Goal: Task Accomplishment & Management: Manage account settings

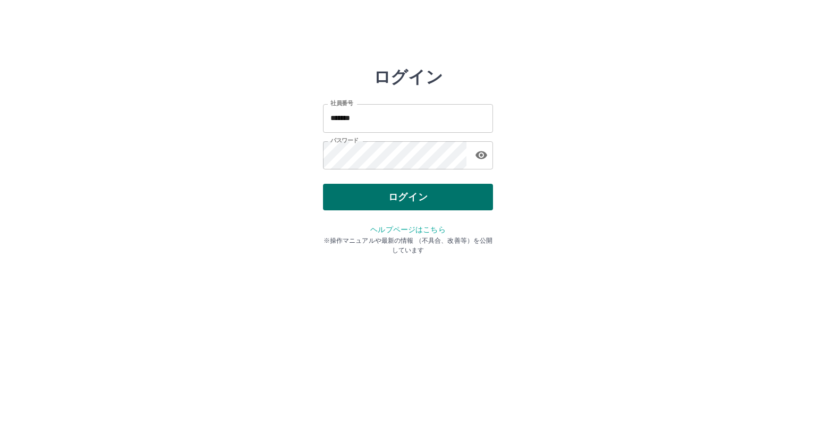
click at [346, 196] on button "ログイン" at bounding box center [408, 197] width 170 height 27
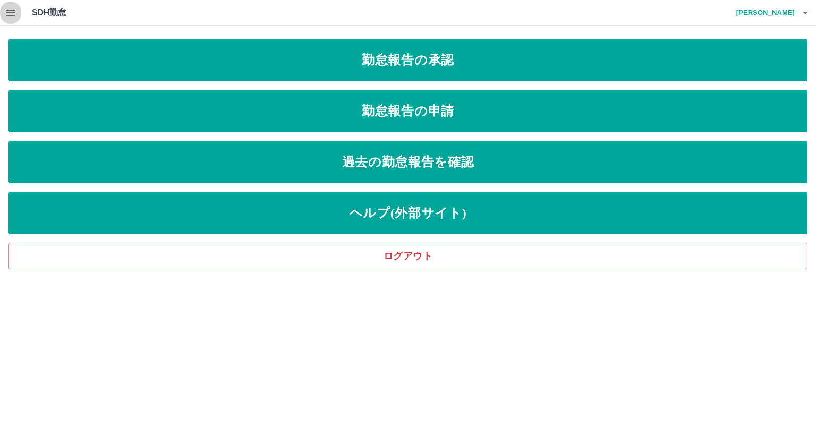
click at [10, 15] on icon "button" at bounding box center [11, 13] width 10 height 6
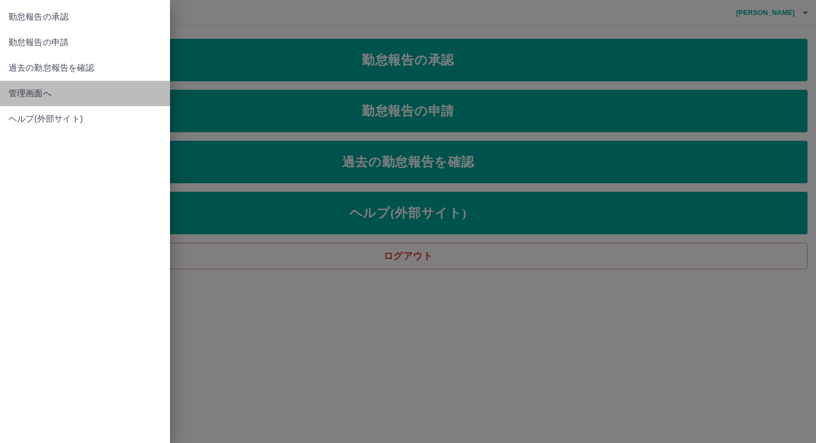
click at [45, 100] on link "管理画面へ" at bounding box center [85, 93] width 170 height 25
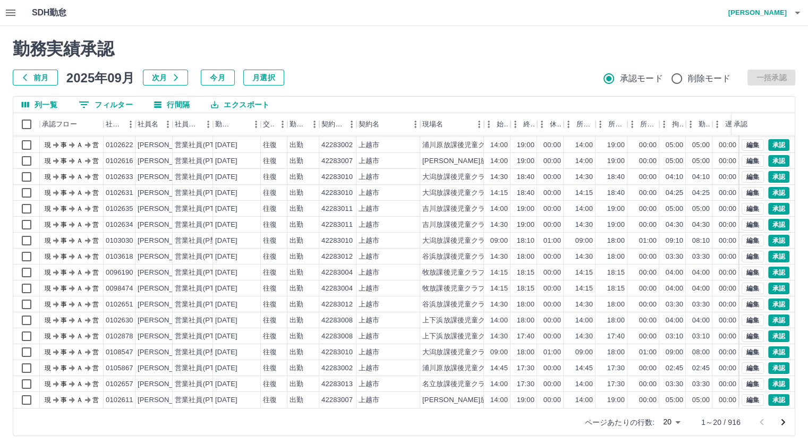
scroll to position [6, 0]
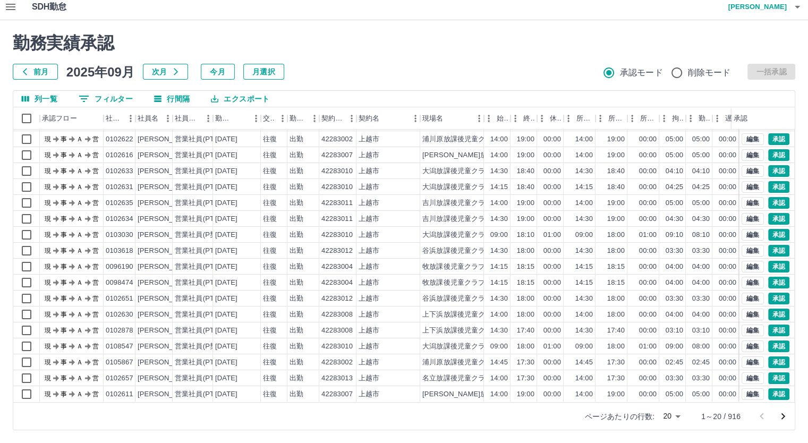
click at [670, 416] on body "SDH勤怠 北澤　さとみ 勤務実績承認 前月 2025年09月 次月 今月 月選択 承認モード 削除モード 一括承認 列一覧 0 フィルター 行間隔 エクスポ…" at bounding box center [404, 218] width 808 height 449
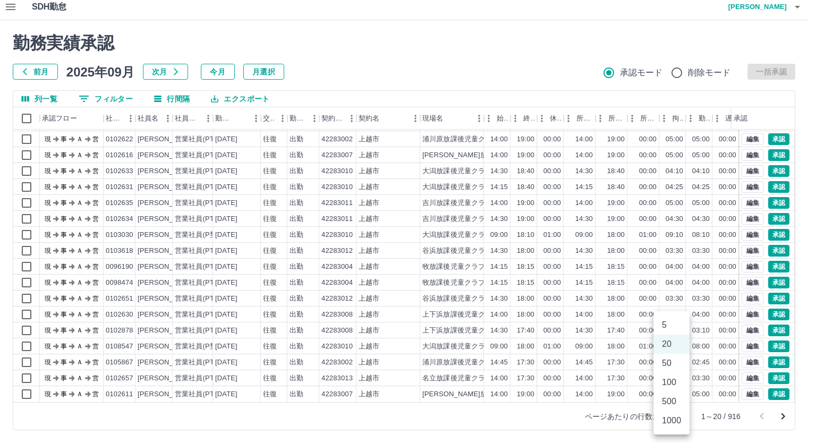
click at [670, 416] on li "1000" at bounding box center [671, 420] width 36 height 19
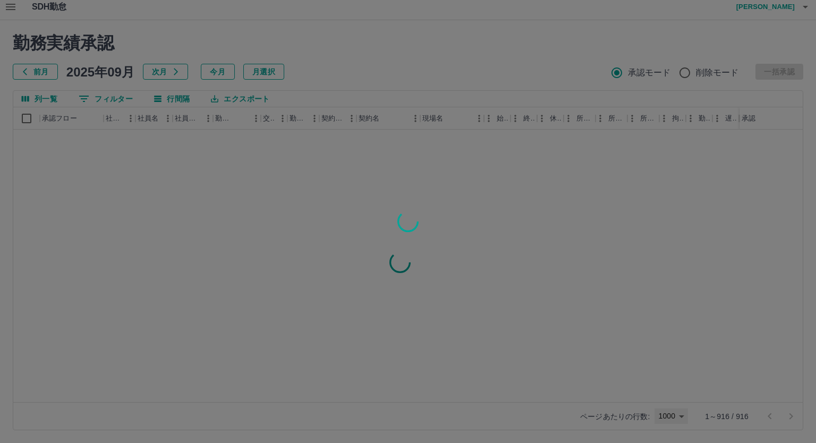
type input "****"
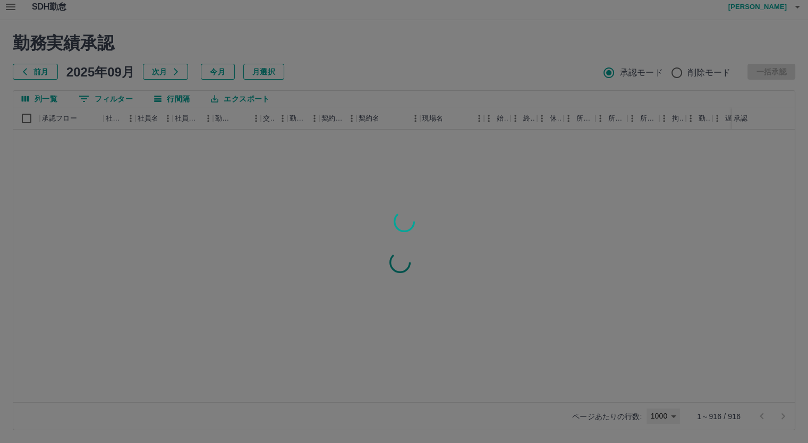
scroll to position [0, 0]
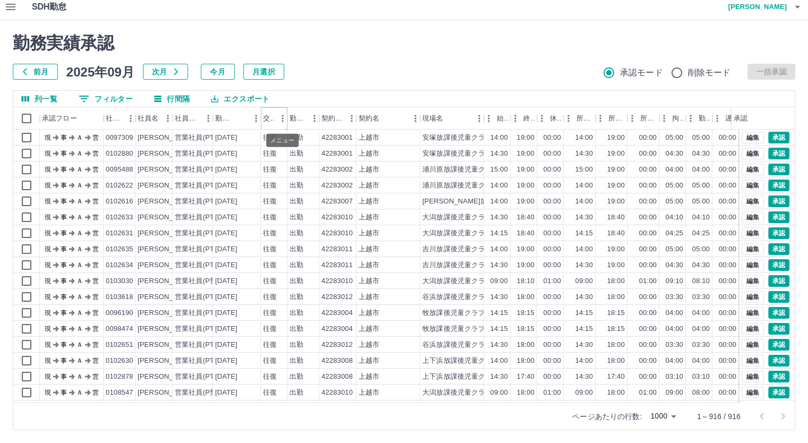
click at [278, 120] on icon "メニュー" at bounding box center [282, 118] width 11 height 11
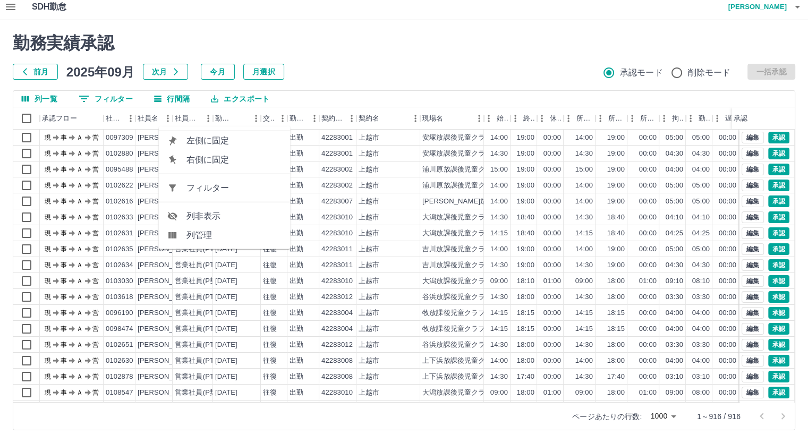
click at [245, 215] on span "列非表示" at bounding box center [234, 216] width 96 height 13
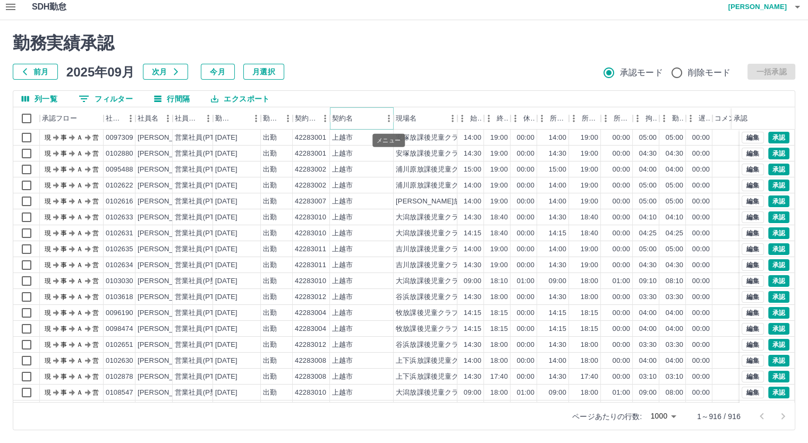
click at [386, 119] on icon "メニュー" at bounding box center [388, 118] width 11 height 11
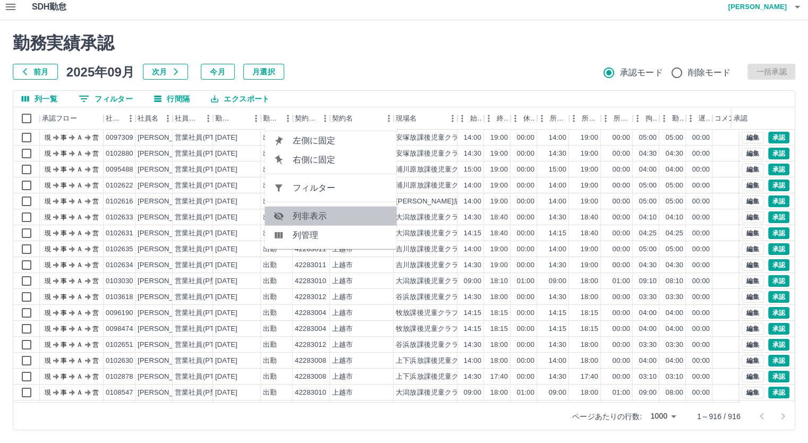
click at [332, 215] on span "列非表示" at bounding box center [341, 216] width 96 height 13
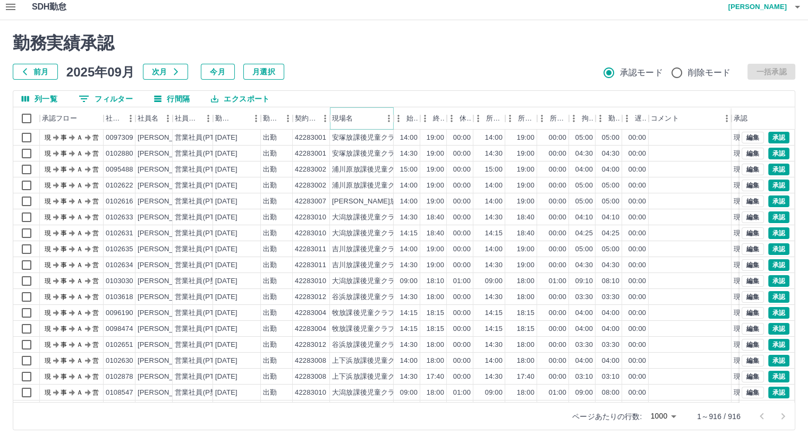
click at [387, 114] on icon "メニュー" at bounding box center [388, 118] width 11 height 11
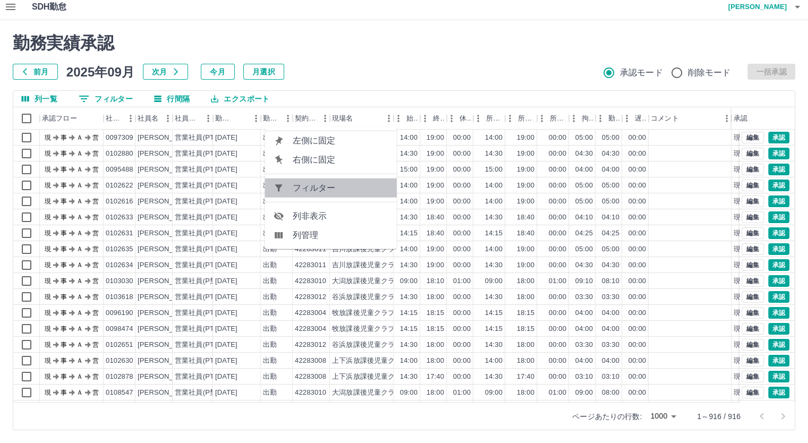
click at [316, 189] on span "フィルター" at bounding box center [341, 188] width 96 height 13
select select "**********"
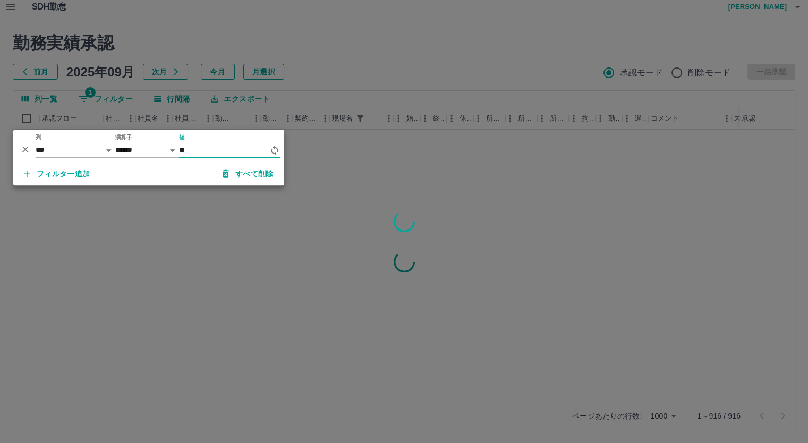
type input "*"
click at [382, 52] on div at bounding box center [404, 221] width 808 height 443
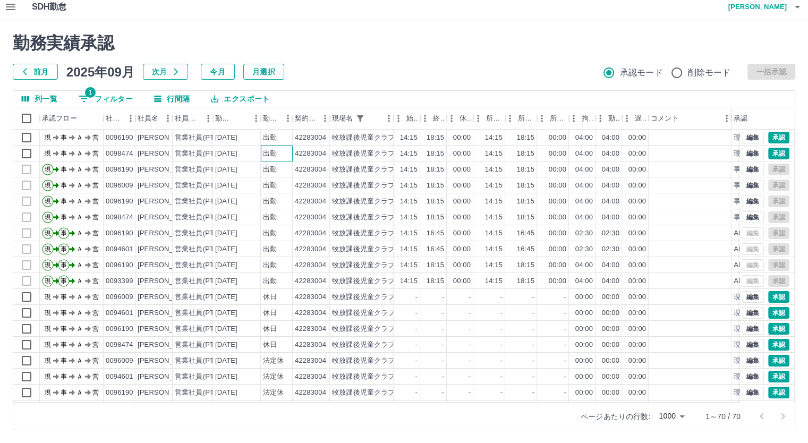
click at [286, 158] on div "出勤" at bounding box center [277, 153] width 32 height 16
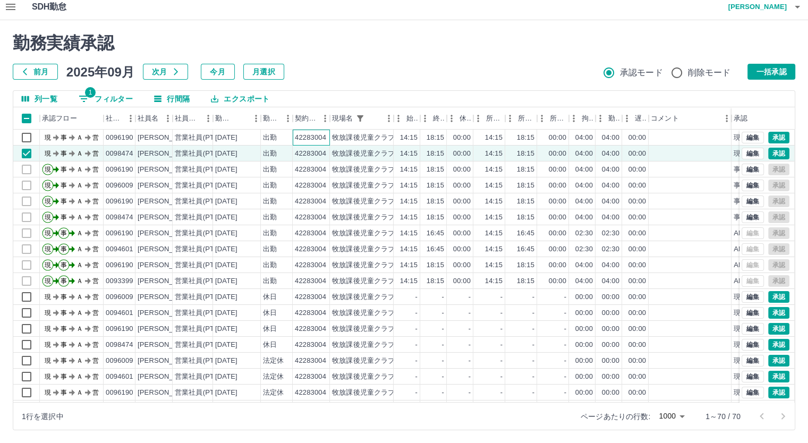
click at [293, 140] on div "42283004" at bounding box center [311, 138] width 37 height 16
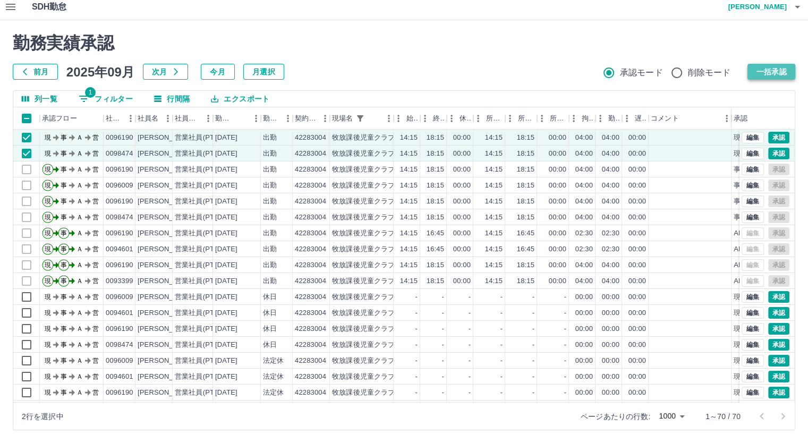
click at [783, 71] on button "一括承認" at bounding box center [771, 72] width 48 height 16
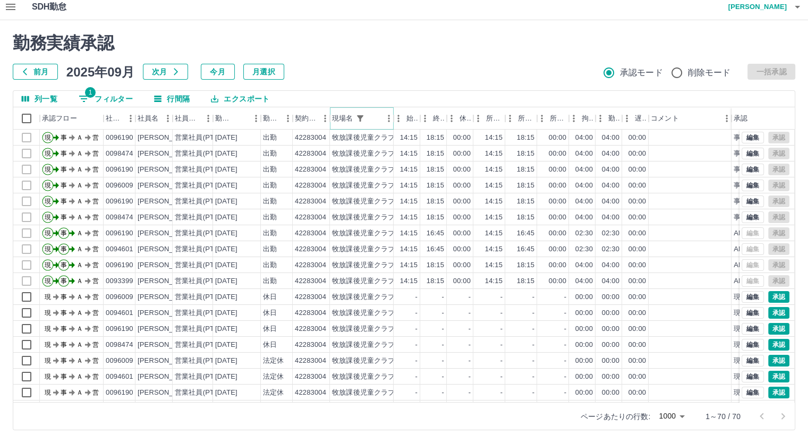
click at [362, 115] on icon "フィルター表示" at bounding box center [360, 118] width 6 height 6
select select "**********"
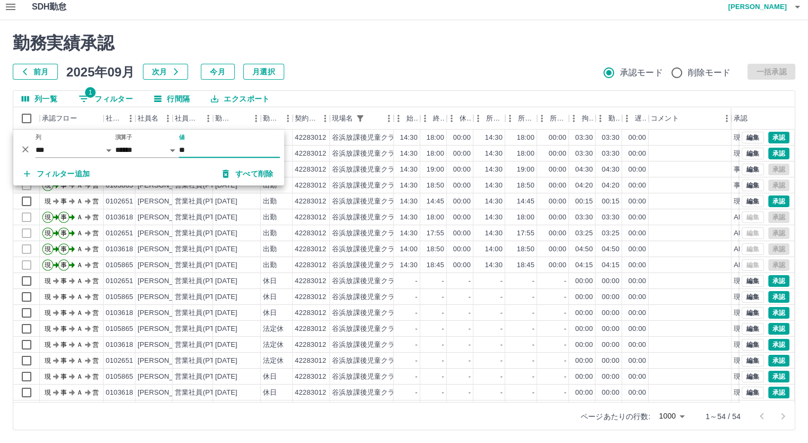
type input "**"
click at [406, 50] on h2 "勤務実績承認" at bounding box center [404, 43] width 782 height 20
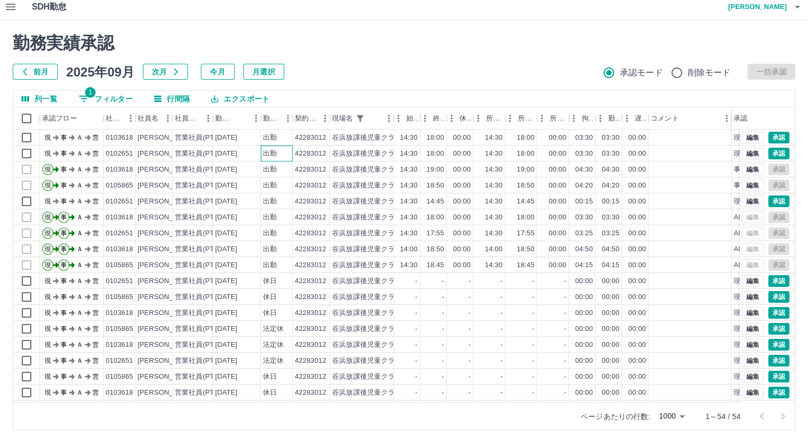
click at [265, 156] on div "出勤" at bounding box center [270, 154] width 14 height 10
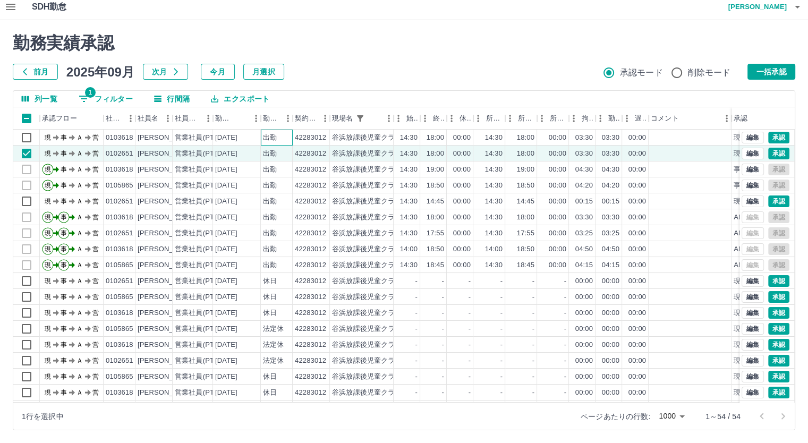
click at [277, 142] on div "出勤" at bounding box center [277, 138] width 32 height 16
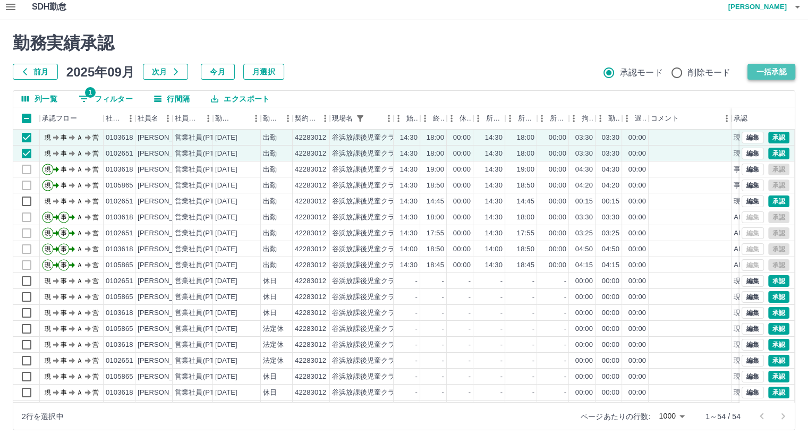
click at [766, 64] on button "一括承認" at bounding box center [771, 72] width 48 height 16
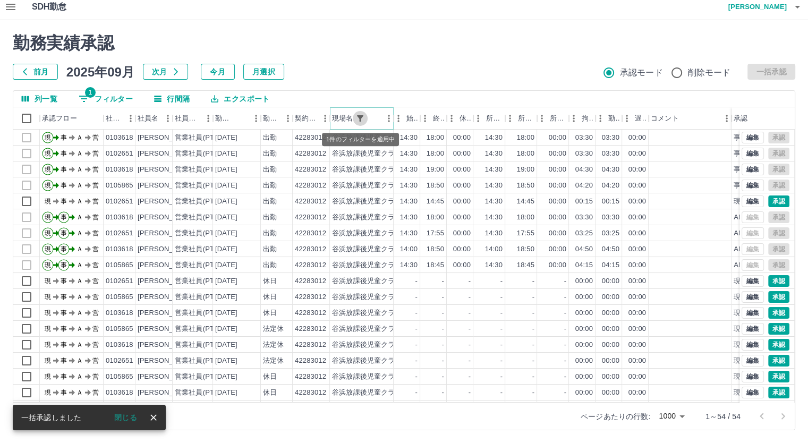
click at [362, 119] on icon "フィルター表示" at bounding box center [360, 119] width 10 height 10
select select "**********"
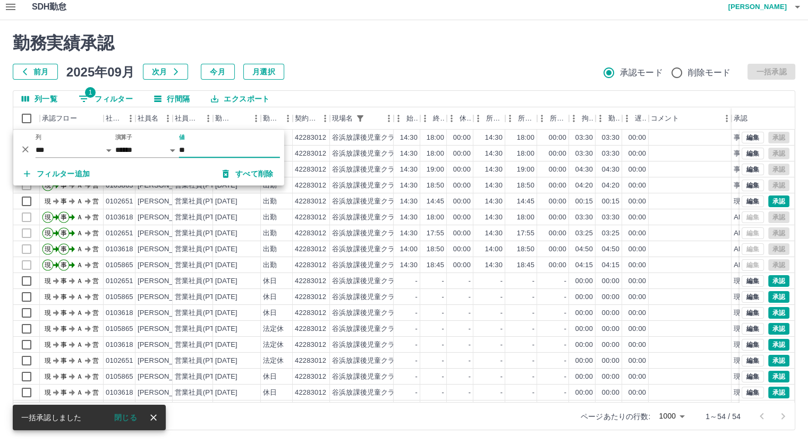
type input "*"
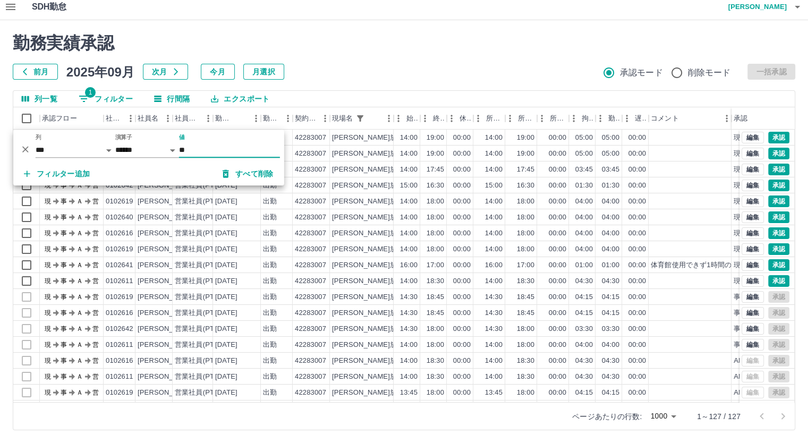
type input "**"
click at [321, 79] on div "勤務実績承認 前月 2025年09月 次月 今月 月選択 承認モード 削除モード 一括承認 列一覧 1 フィルター 行間隔 エクスポート 承認フロー 社員番号…" at bounding box center [404, 231] width 808 height 423
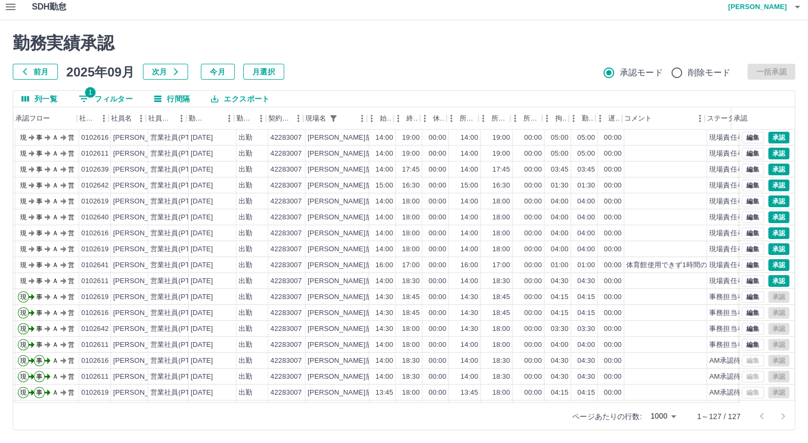
scroll to position [0, 27]
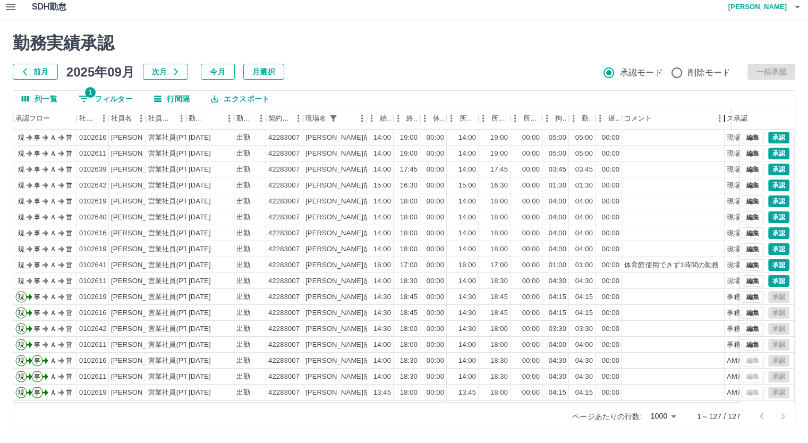
drag, startPoint x: 701, startPoint y: 123, endPoint x: 720, endPoint y: 125, distance: 19.2
click at [720, 125] on div "コメント" at bounding box center [724, 118] width 13 height 22
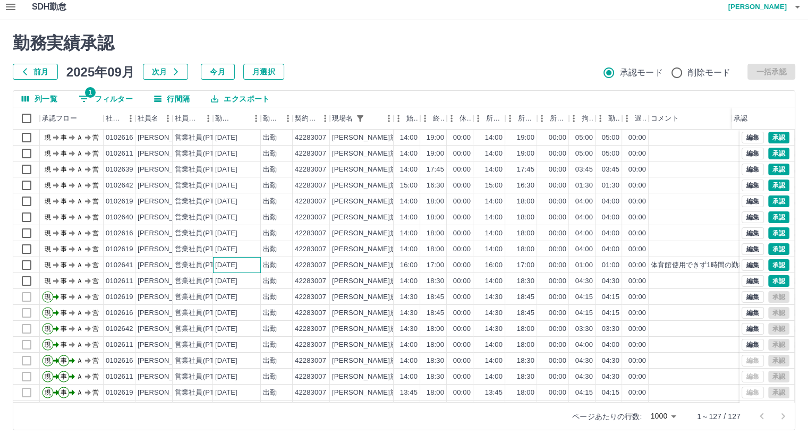
click at [237, 267] on div "2025-09-19" at bounding box center [226, 265] width 22 height 10
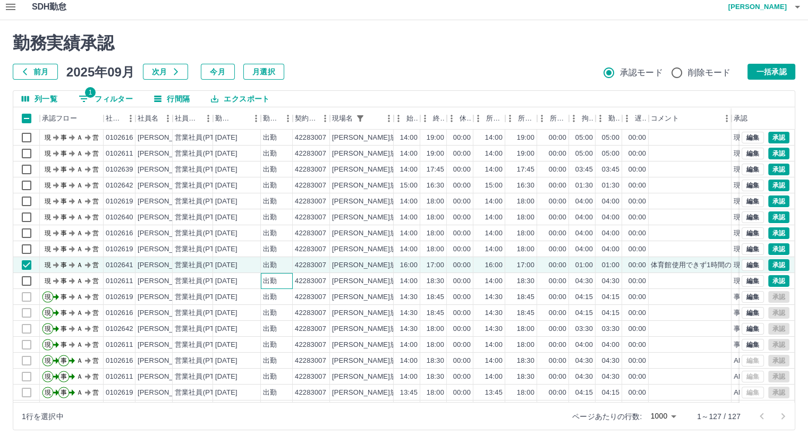
click at [265, 281] on div "出勤" at bounding box center [270, 281] width 14 height 10
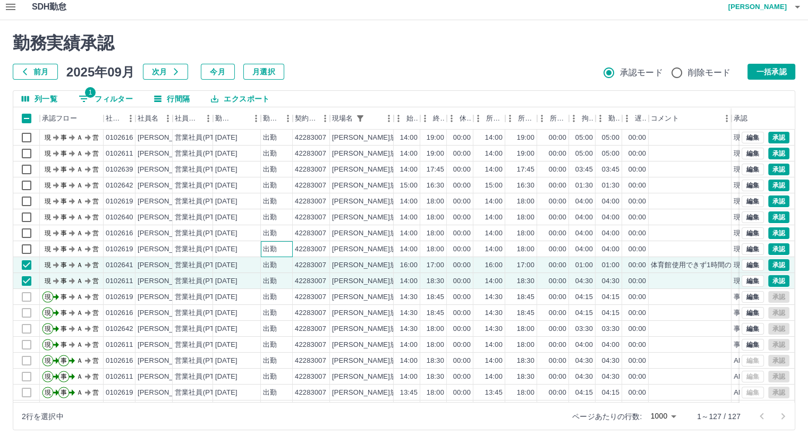
click at [285, 249] on div "出勤" at bounding box center [277, 249] width 32 height 16
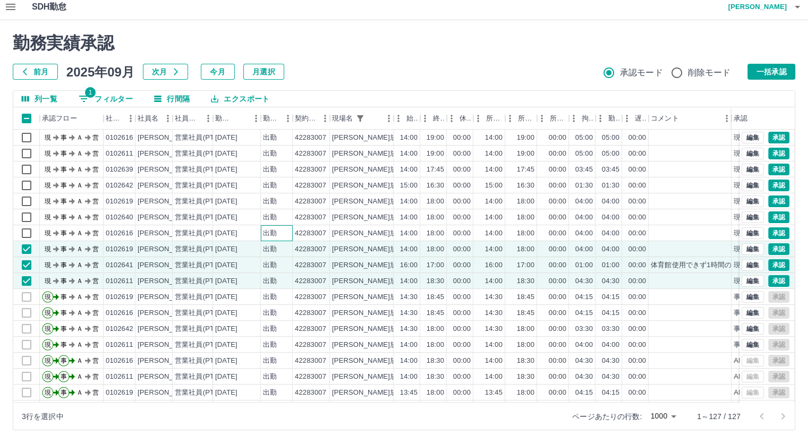
click at [291, 236] on div "出勤" at bounding box center [277, 233] width 32 height 16
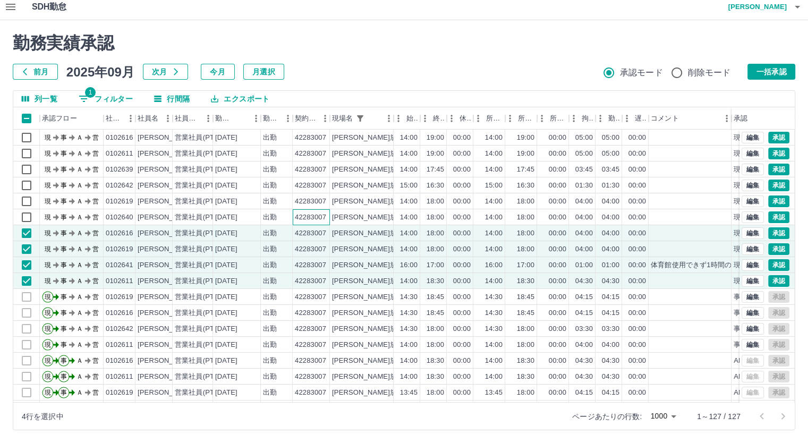
click at [297, 217] on div "42283007" at bounding box center [310, 217] width 31 height 10
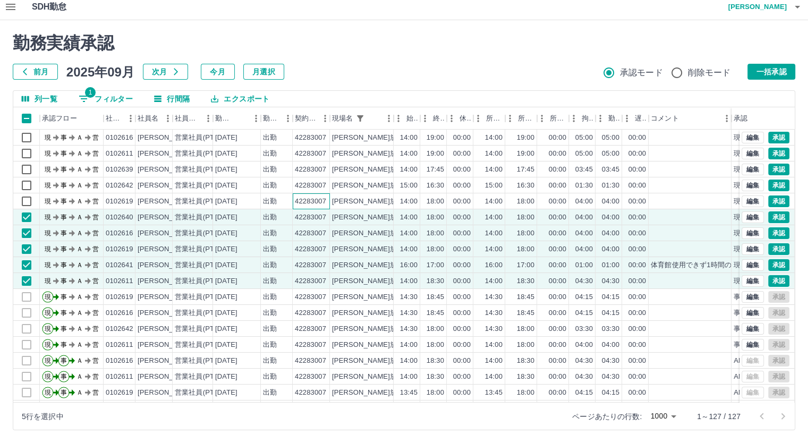
click at [312, 196] on div "42283007" at bounding box center [310, 201] width 31 height 10
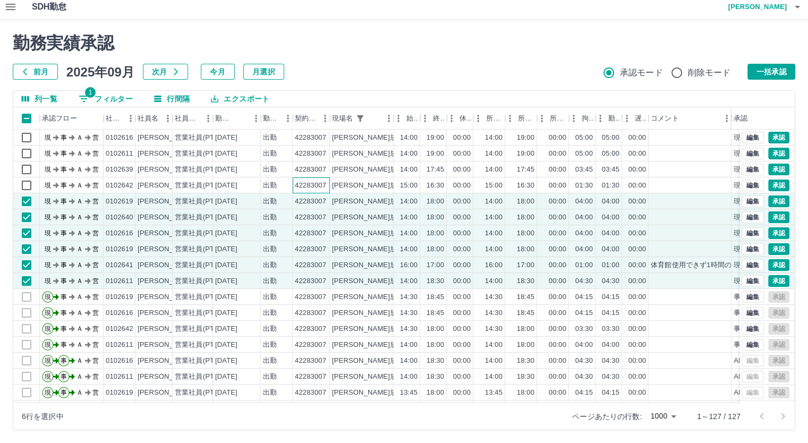
click at [325, 179] on div "42283007" at bounding box center [311, 185] width 37 height 16
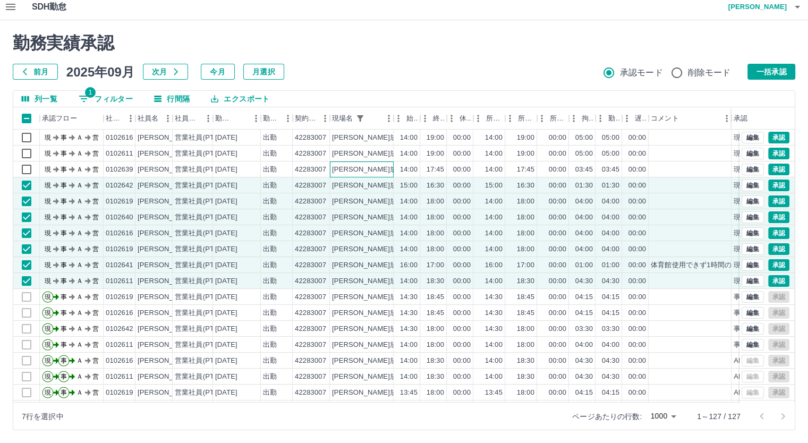
click at [359, 168] on div "柿崎放課後児童クラブ" at bounding box center [389, 170] width 114 height 10
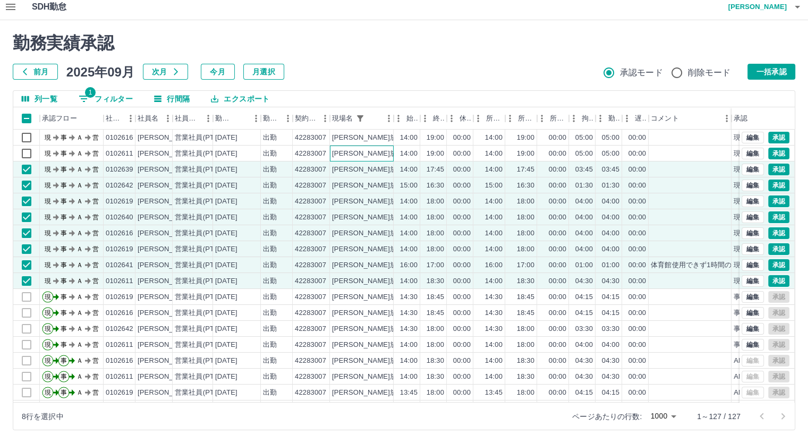
click at [345, 151] on div "柿崎放課後児童クラブ" at bounding box center [389, 154] width 114 height 10
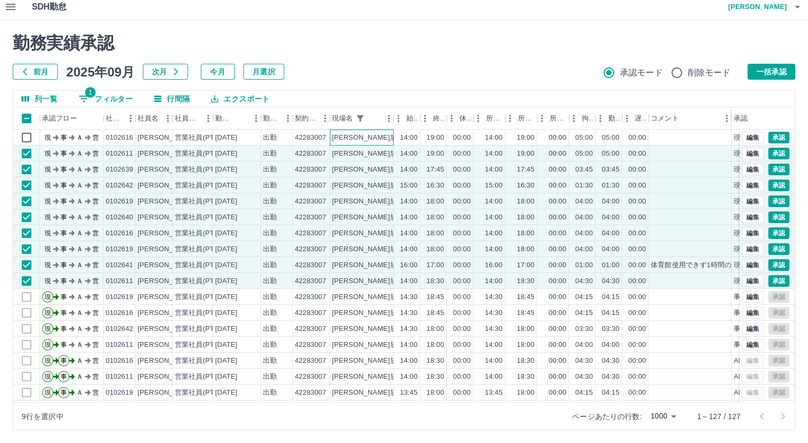
click at [348, 140] on div "柿崎放課後児童クラブ" at bounding box center [389, 138] width 114 height 10
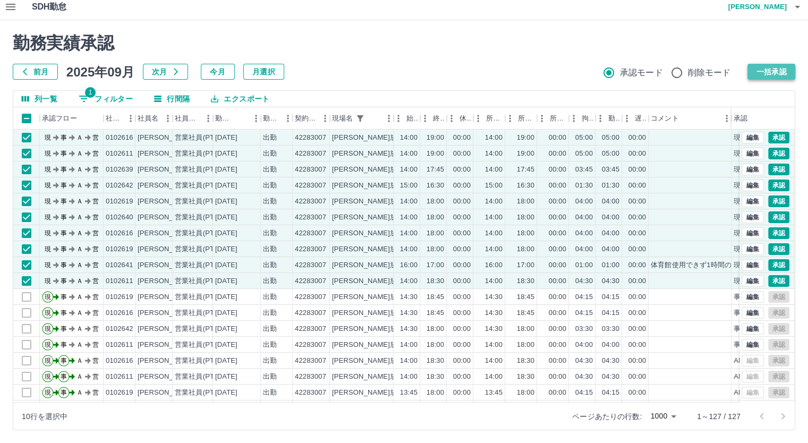
click at [756, 75] on button "一括承認" at bounding box center [771, 72] width 48 height 16
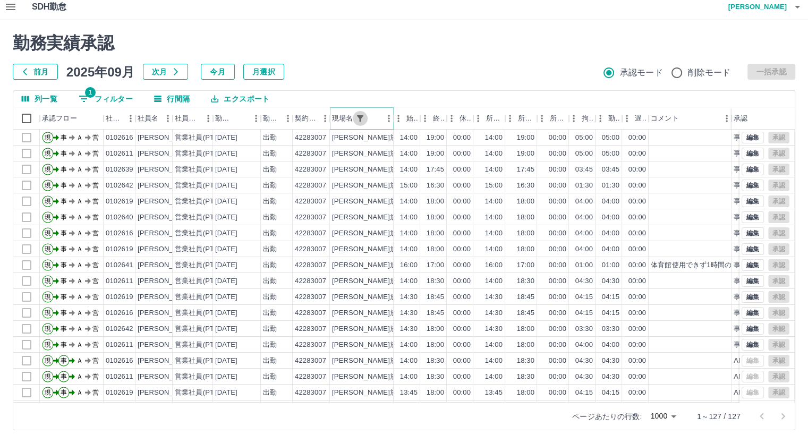
click at [357, 117] on icon "フィルター表示" at bounding box center [360, 119] width 10 height 10
select select "**********"
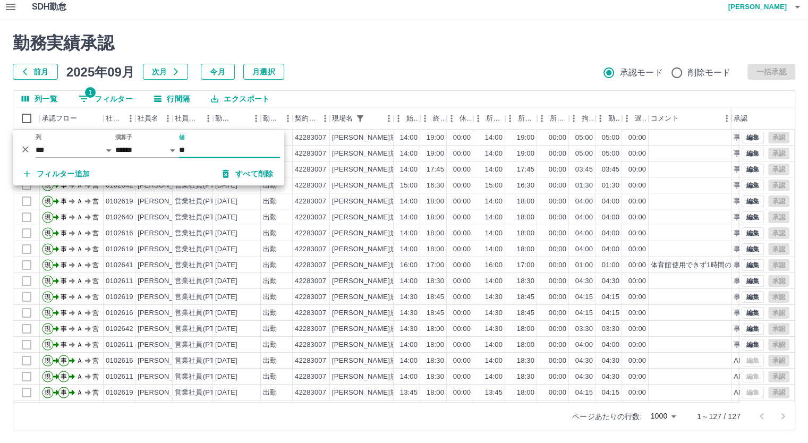
type input "*"
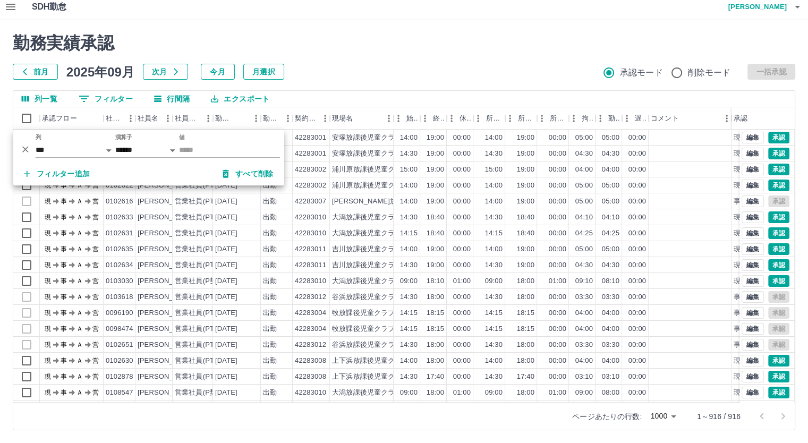
drag, startPoint x: 415, startPoint y: 58, endPoint x: 416, endPoint y: 67, distance: 9.1
click at [415, 62] on div "勤務実績承認 前月 2025年09月 次月 今月 月選択 承認モード 削除モード 一括承認" at bounding box center [404, 56] width 782 height 47
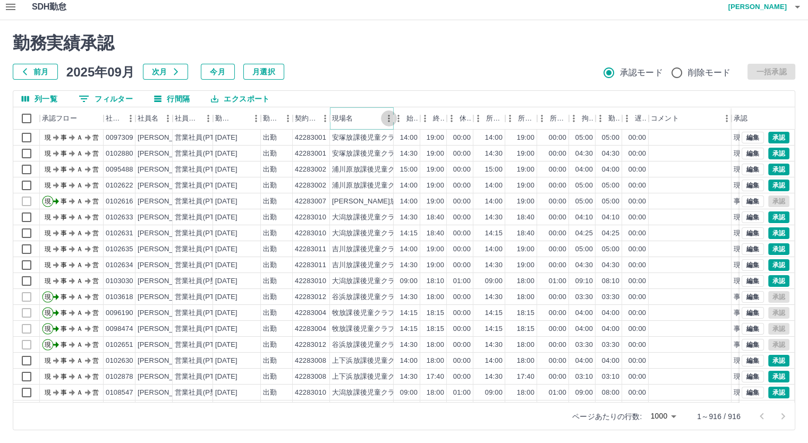
click at [387, 119] on icon "メニュー" at bounding box center [388, 118] width 11 height 11
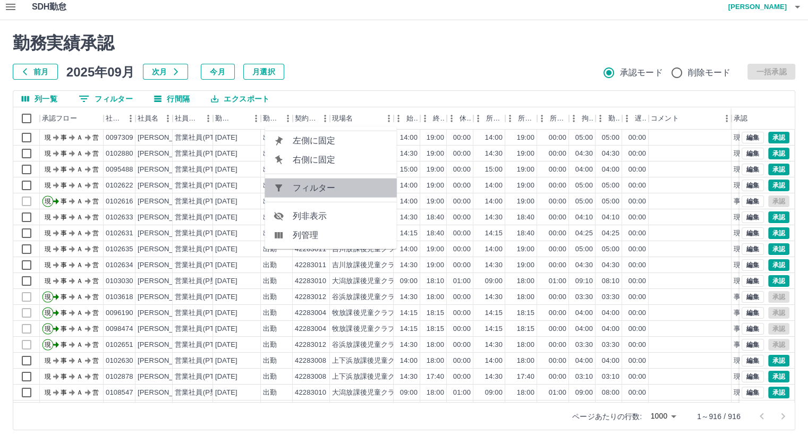
click at [338, 182] on span "フィルター" at bounding box center [341, 188] width 96 height 13
select select "**********"
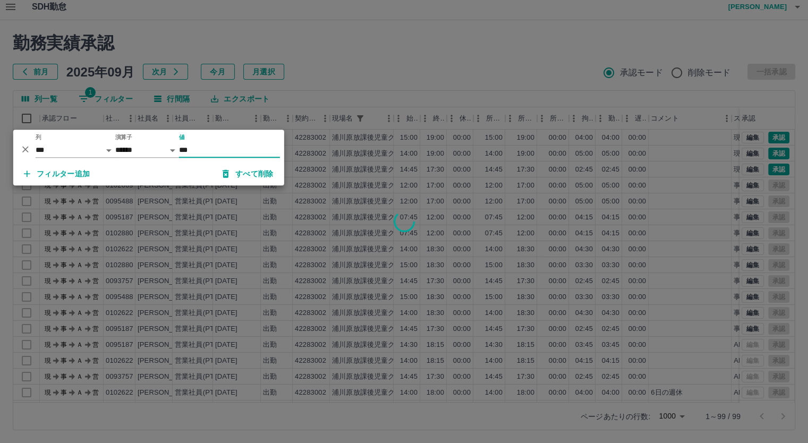
type input "***"
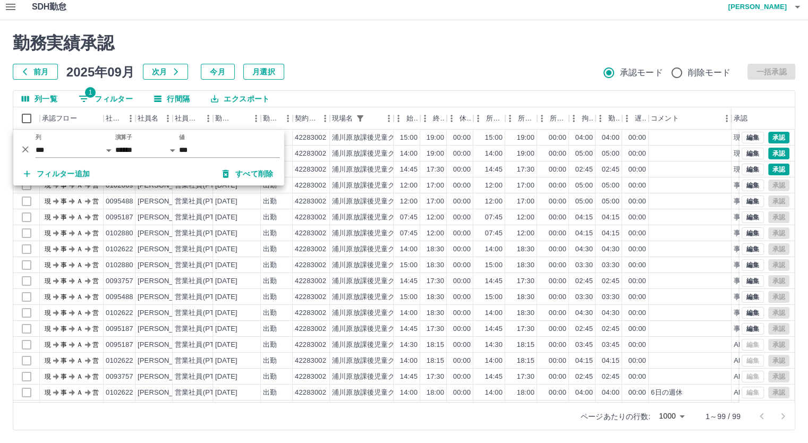
click at [337, 51] on div at bounding box center [404, 221] width 808 height 443
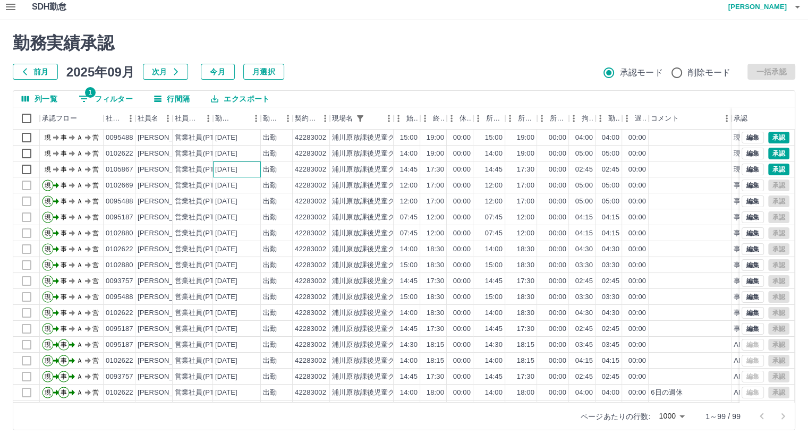
click at [218, 170] on div "2025-09-22" at bounding box center [226, 170] width 22 height 10
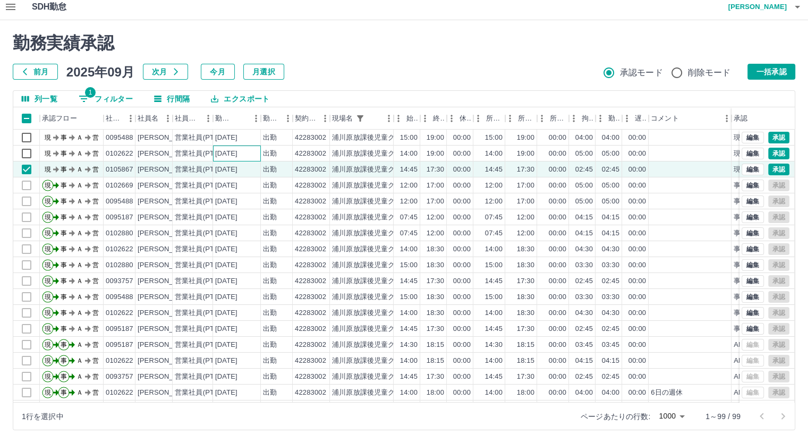
click at [221, 151] on div "2025-09-22" at bounding box center [226, 154] width 22 height 10
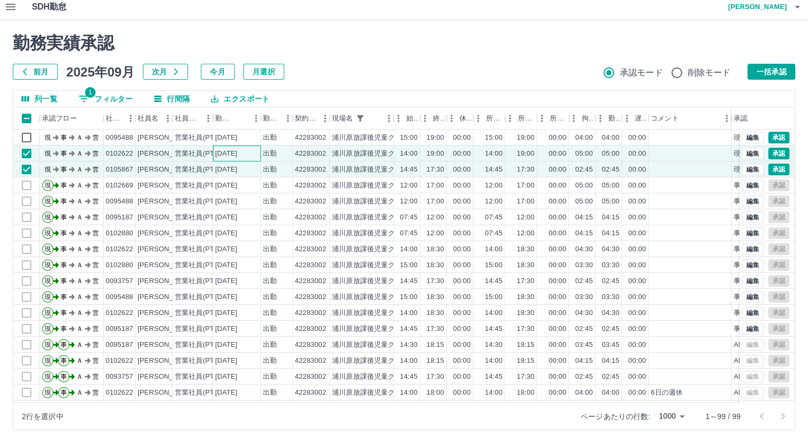
click at [224, 145] on div "2025-09-22" at bounding box center [237, 153] width 48 height 16
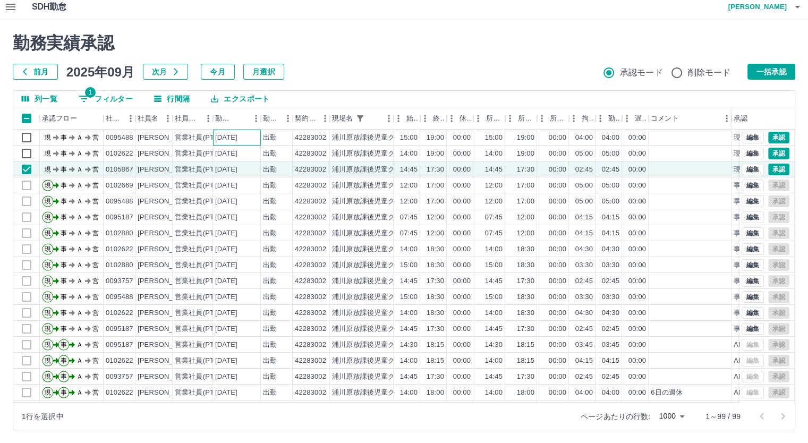
click at [229, 135] on div "2025-09-22" at bounding box center [226, 138] width 22 height 10
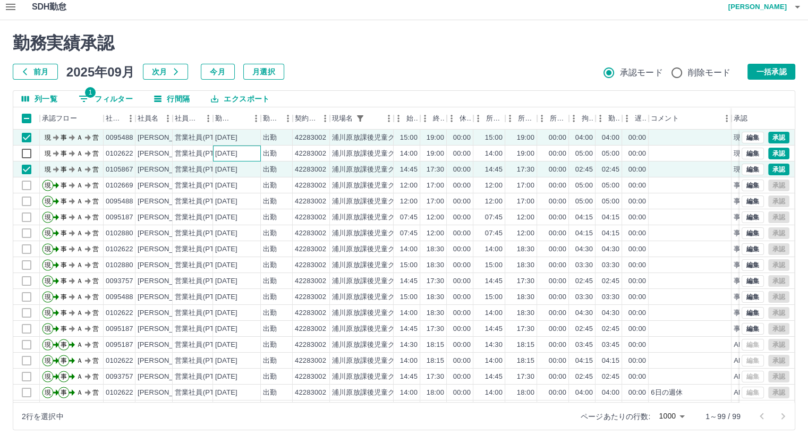
click at [227, 156] on div "2025-09-22" at bounding box center [226, 154] width 22 height 10
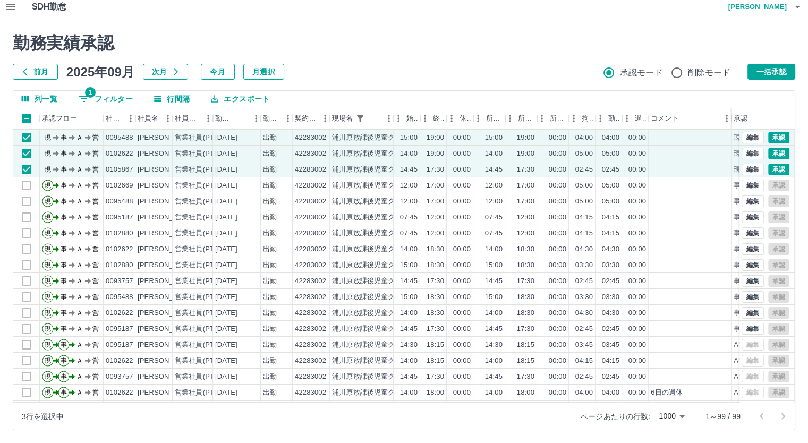
click at [796, 65] on div "勤務実績承認 前月 2025年09月 次月 今月 月選択 承認モード 削除モード 一括承認 列一覧 1 フィルター 行間隔 エクスポート 承認フロー 社員番号…" at bounding box center [404, 231] width 808 height 423
click at [788, 67] on button "一括承認" at bounding box center [771, 72] width 48 height 16
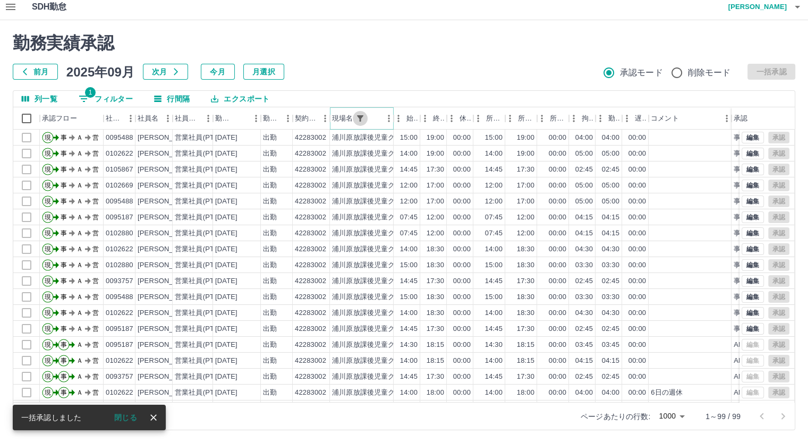
click at [362, 116] on icon "フィルター表示" at bounding box center [360, 118] width 6 height 6
select select "**********"
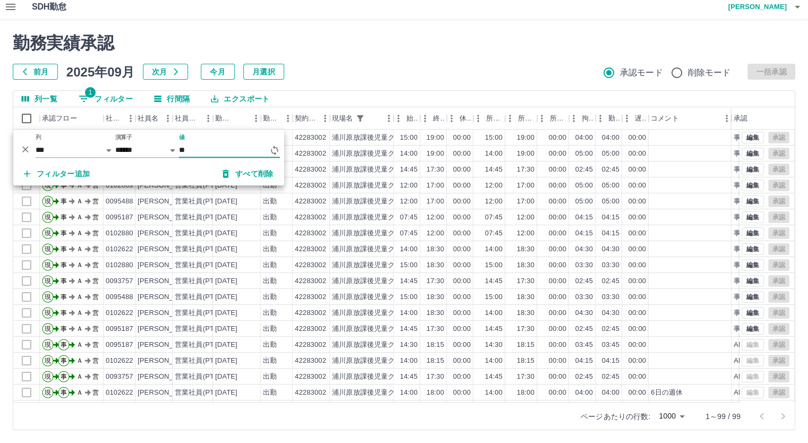
type input "*"
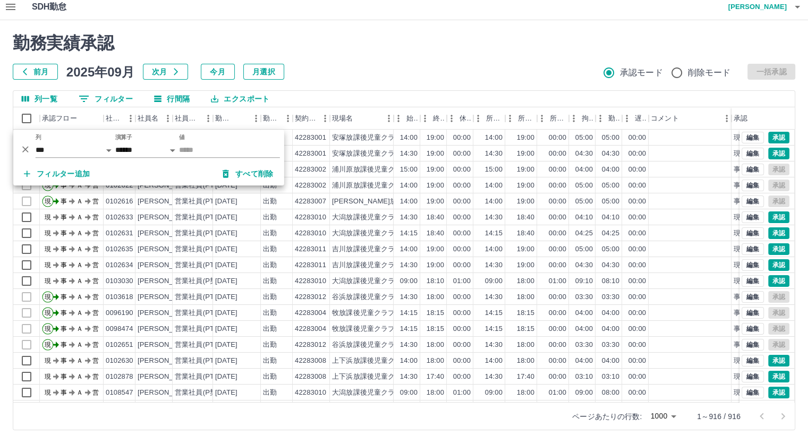
click at [360, 43] on h2 "勤務実績承認" at bounding box center [404, 43] width 782 height 20
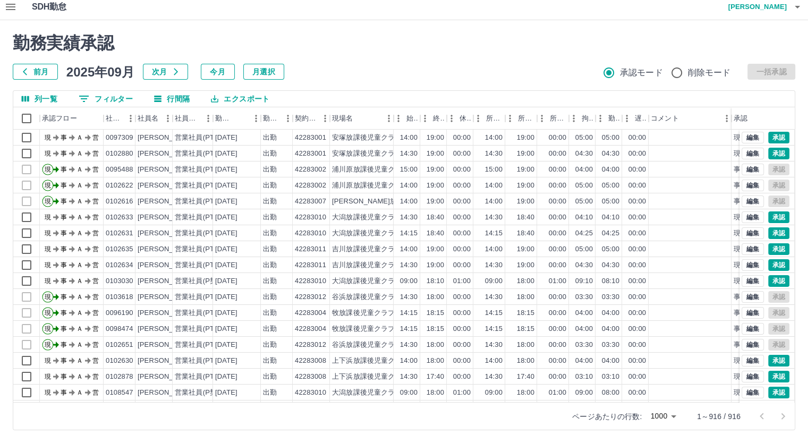
click at [387, 121] on div "現場名" at bounding box center [393, 118] width 13 height 22
click at [383, 123] on button "メニュー" at bounding box center [389, 118] width 16 height 16
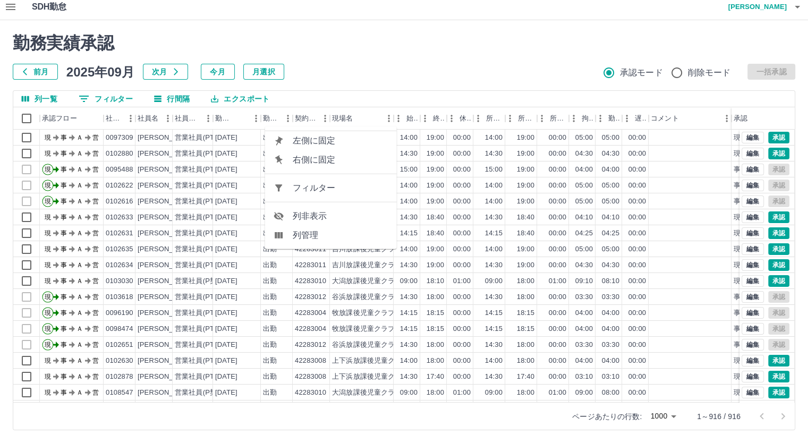
click at [325, 183] on span "フィルター" at bounding box center [341, 188] width 96 height 13
select select "**********"
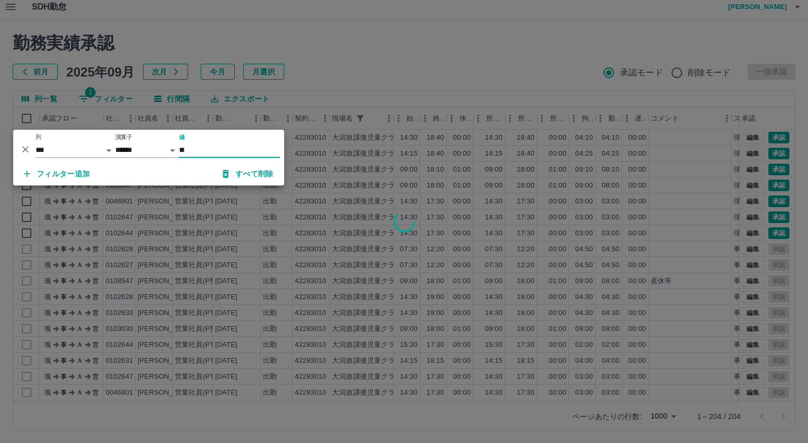
click at [324, 61] on div at bounding box center [404, 221] width 808 height 443
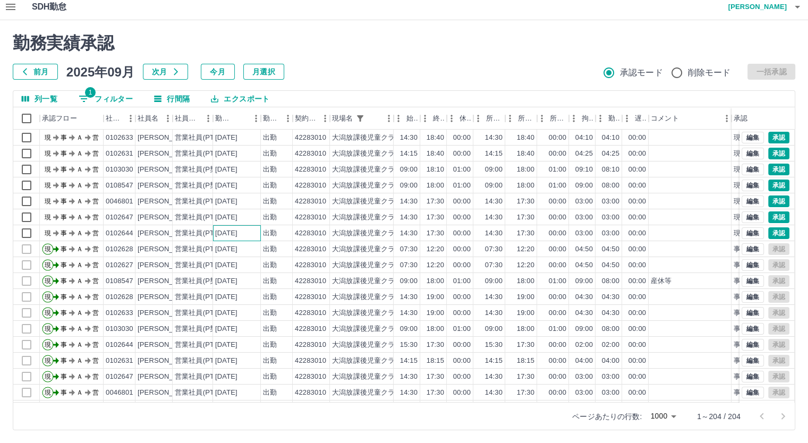
click at [216, 228] on div "2025-09-22" at bounding box center [226, 233] width 22 height 10
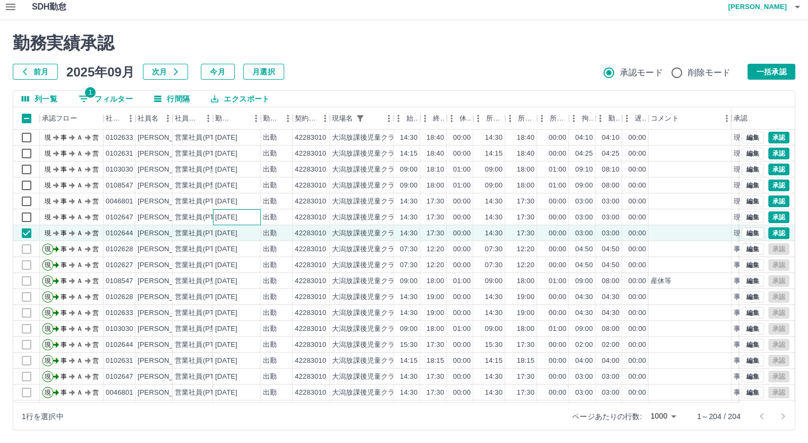
click at [223, 216] on div "2025-09-22" at bounding box center [226, 217] width 22 height 10
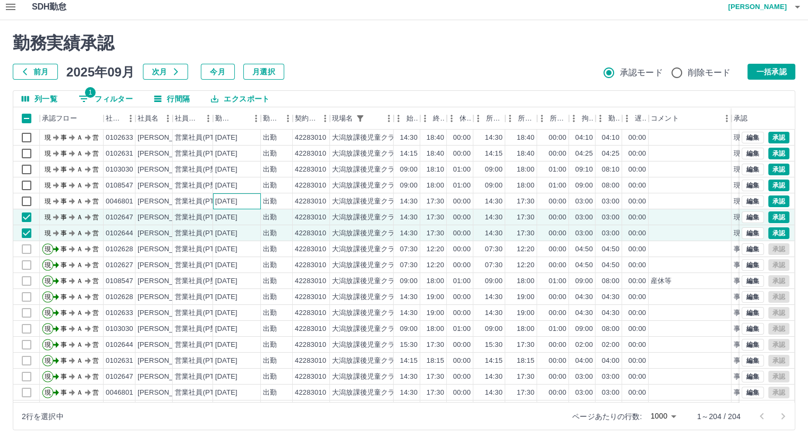
click at [229, 201] on div "2025-09-22" at bounding box center [226, 201] width 22 height 10
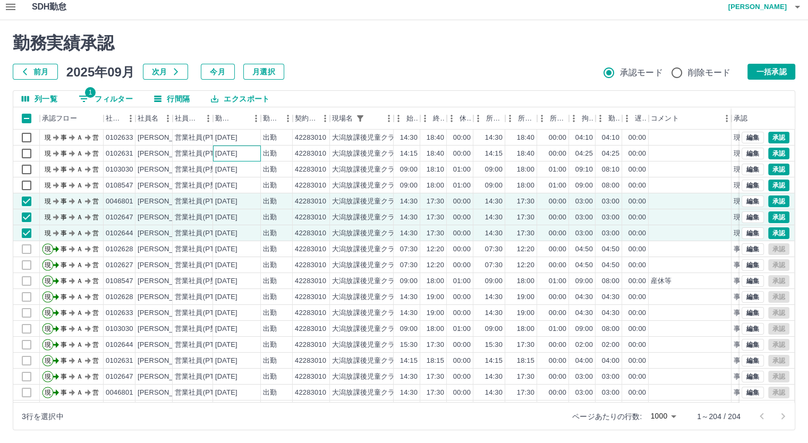
click at [217, 160] on div "2025-09-22" at bounding box center [237, 153] width 48 height 16
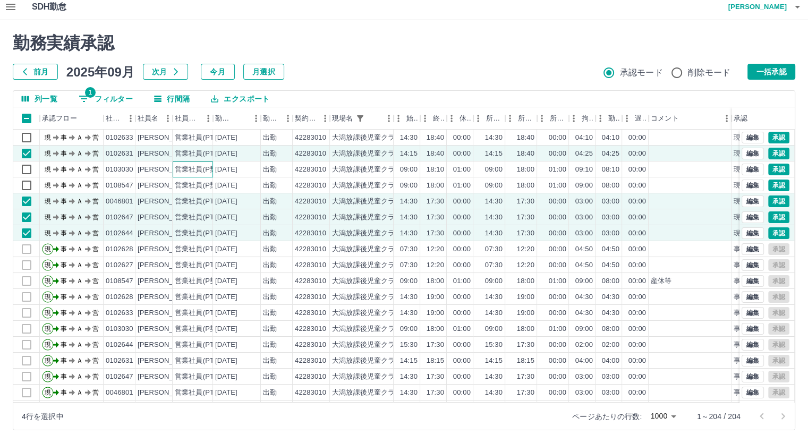
click at [178, 173] on div "営業社員(P契約)" at bounding box center [201, 170] width 52 height 10
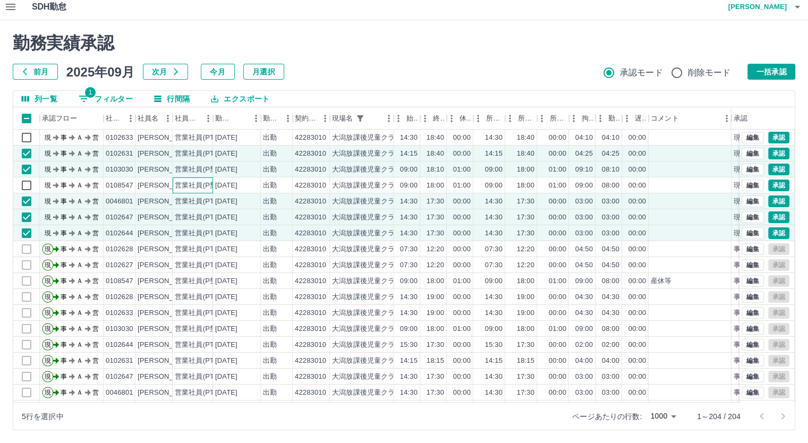
click at [176, 183] on div "営業社員(P契約)" at bounding box center [201, 186] width 52 height 10
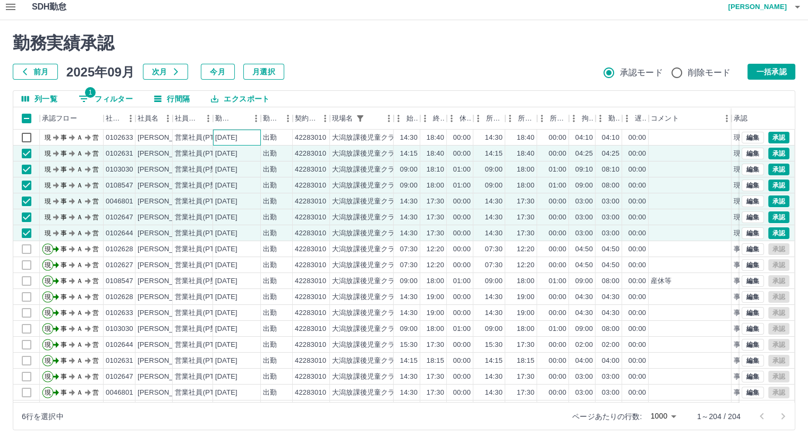
click at [237, 133] on div "2025-09-22" at bounding box center [226, 138] width 22 height 10
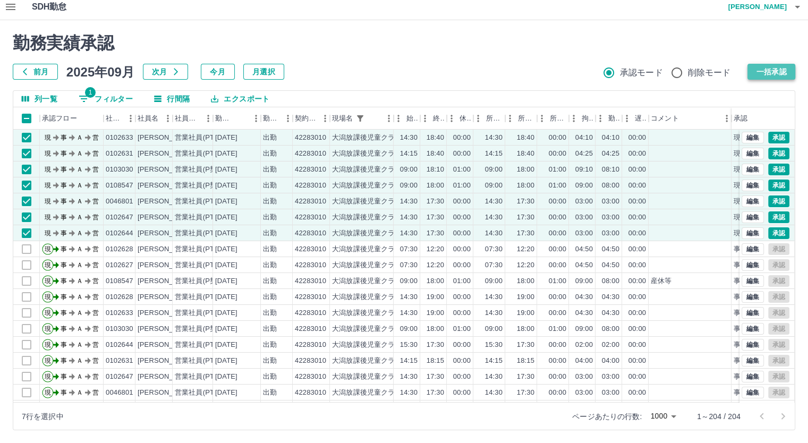
click at [782, 71] on button "一括承認" at bounding box center [771, 72] width 48 height 16
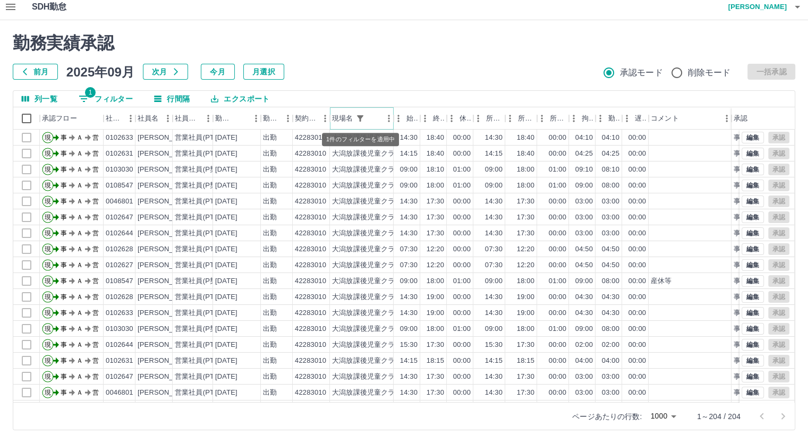
click at [359, 118] on icon "フィルター表示" at bounding box center [360, 119] width 10 height 10
select select "**********"
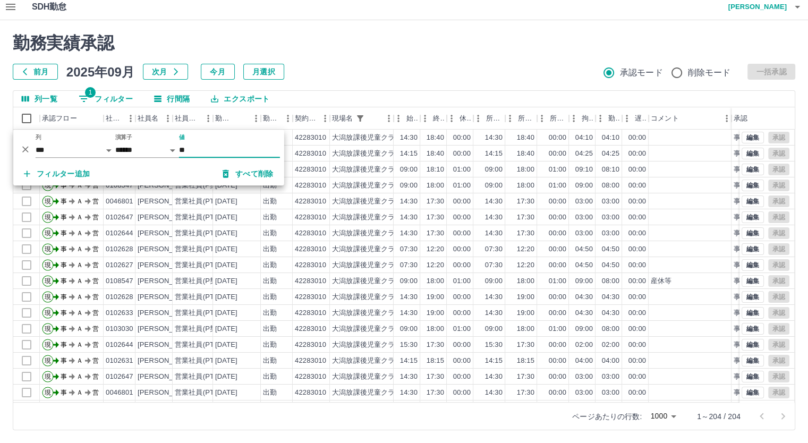
type input "*"
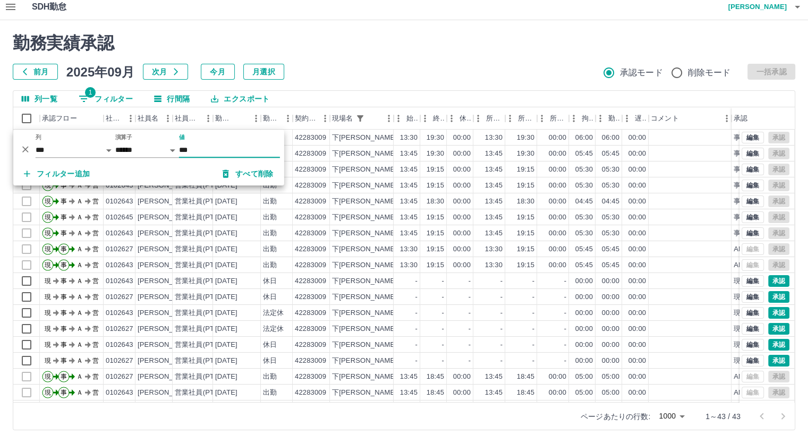
type input "***"
click at [382, 35] on h2 "勤務実績承認" at bounding box center [404, 43] width 782 height 20
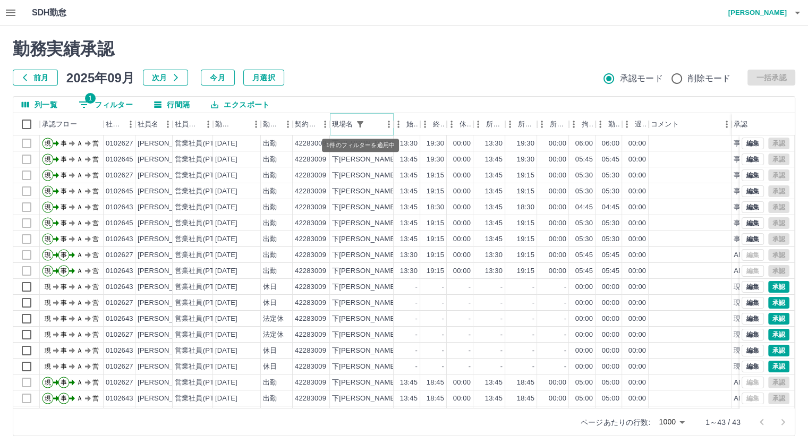
click at [355, 122] on icon "フィルター表示" at bounding box center [360, 124] width 10 height 10
select select "**********"
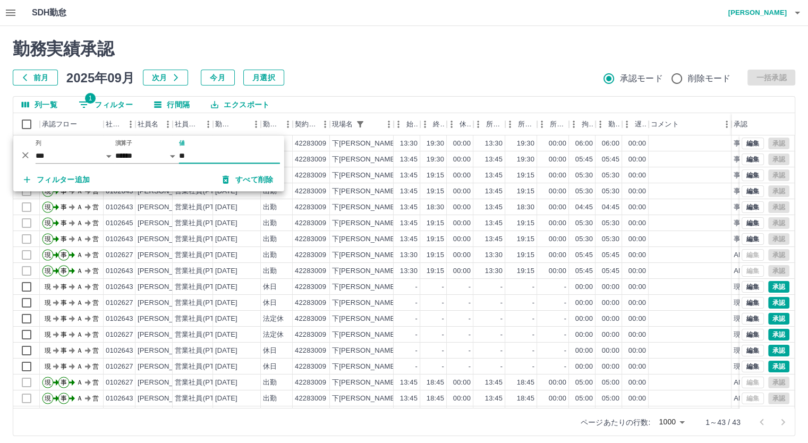
type input "*"
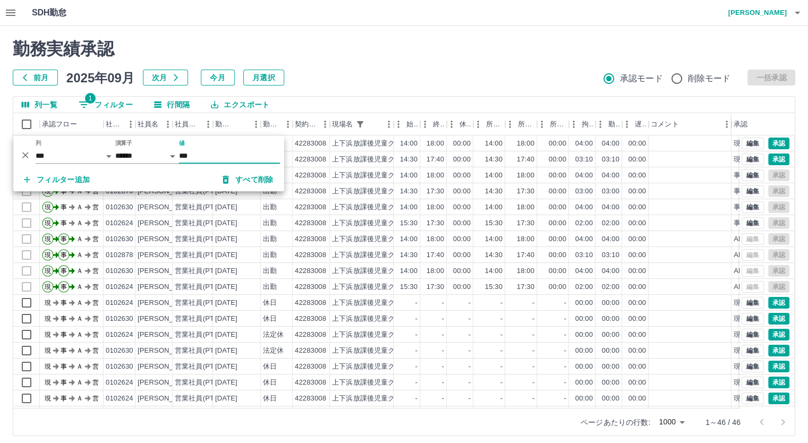
type input "***"
click at [334, 67] on div "勤務実績承認 前月 2025年09月 次月 今月 月選択 承認モード 削除モード 一括承認" at bounding box center [404, 62] width 782 height 47
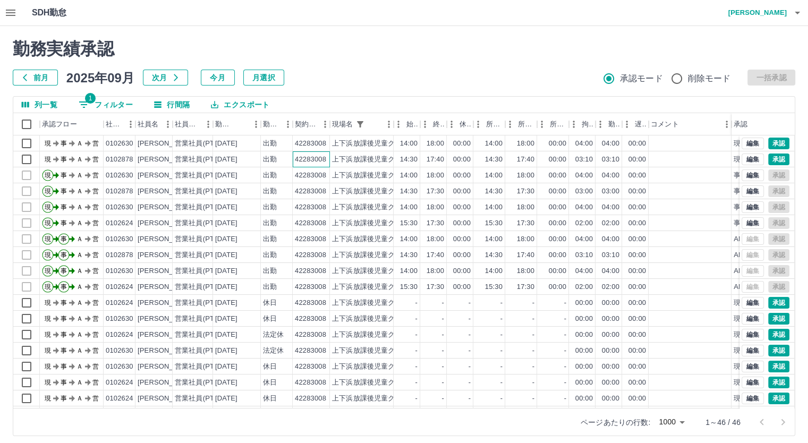
click at [293, 158] on div "42283008" at bounding box center [311, 159] width 37 height 16
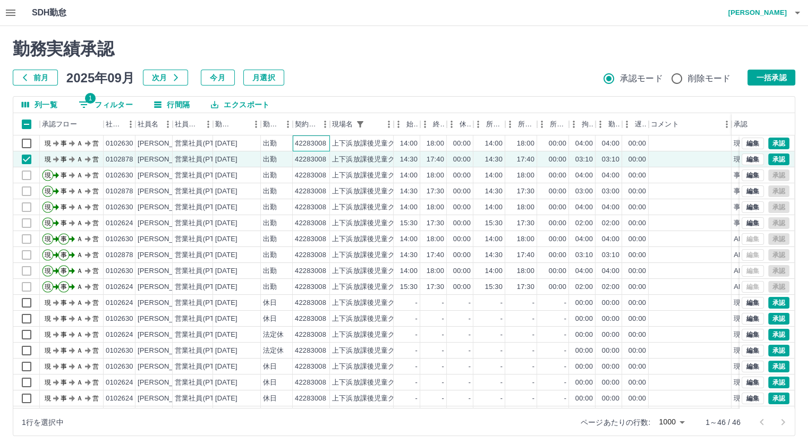
click at [307, 142] on div "42283008" at bounding box center [310, 144] width 31 height 10
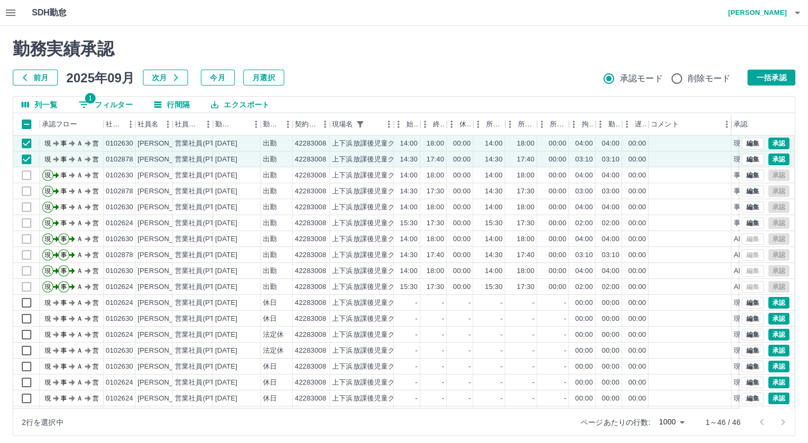
click at [796, 68] on div "勤務実績承認 前月 2025年09月 次月 今月 月選択 承認モード 削除モード 一括承認 列一覧 1 フィルター 行間隔 エクスポート 承認フロー 社員番号…" at bounding box center [404, 237] width 808 height 423
click at [786, 73] on button "一括承認" at bounding box center [771, 78] width 48 height 16
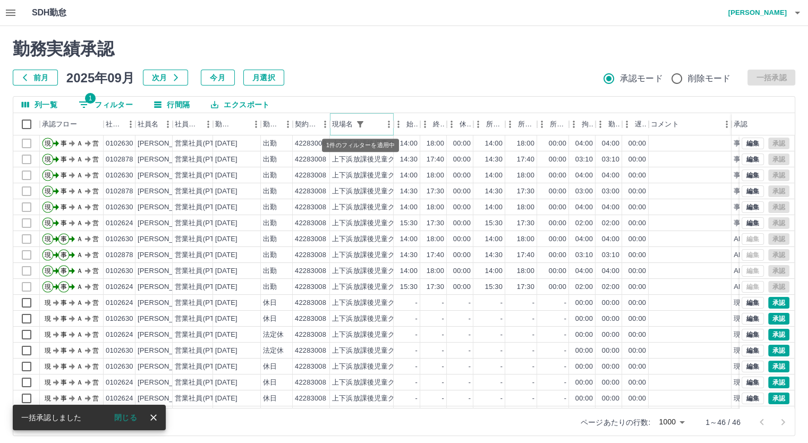
click at [361, 124] on icon "フィルター表示" at bounding box center [360, 124] width 10 height 10
select select "**********"
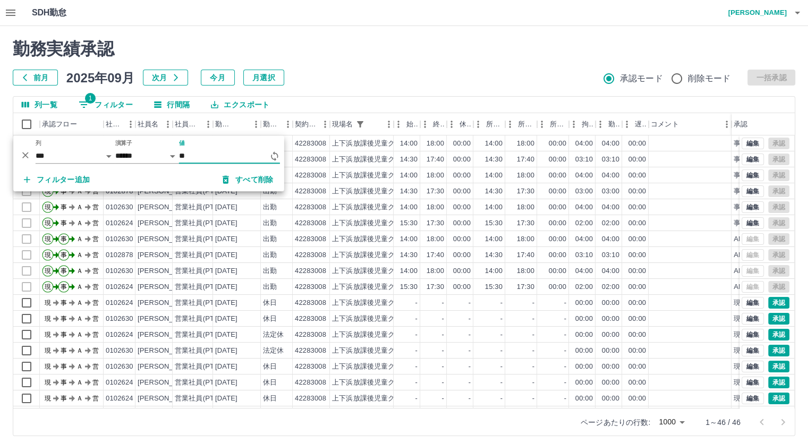
type input "*"
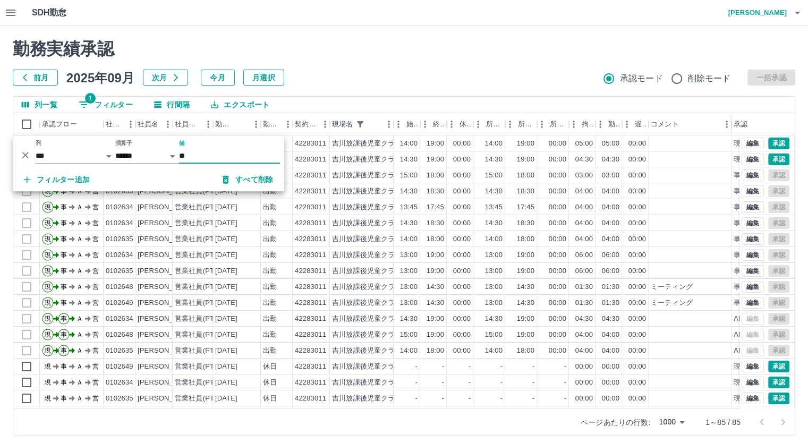
type input "**"
click at [376, 62] on div "勤務実績承認 前月 2025年09月 次月 今月 月選択 承認モード 削除モード 一括承認" at bounding box center [404, 62] width 782 height 47
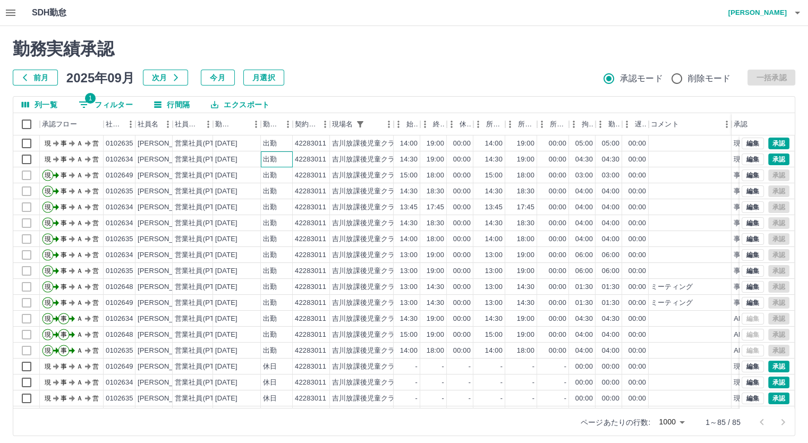
click at [286, 156] on div "出勤" at bounding box center [277, 159] width 32 height 16
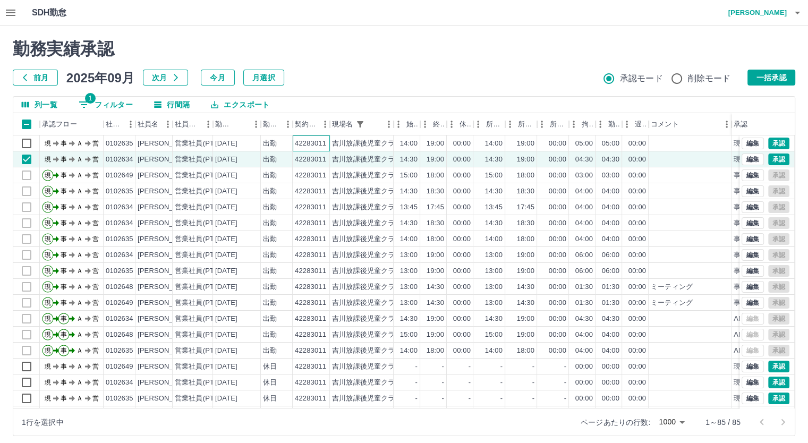
click at [296, 143] on div "42283011" at bounding box center [310, 144] width 31 height 10
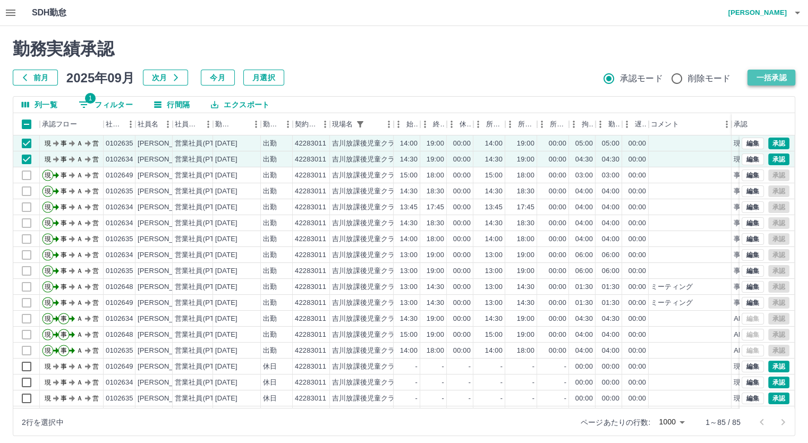
click at [758, 74] on button "一括承認" at bounding box center [771, 78] width 48 height 16
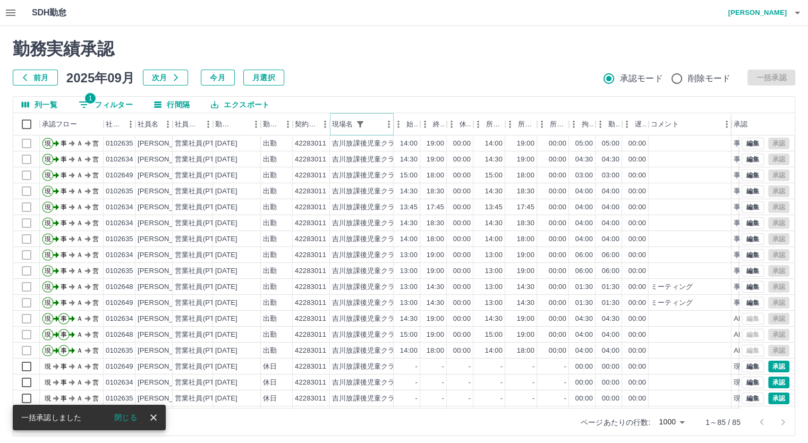
click at [358, 123] on icon "フィルター表示" at bounding box center [360, 124] width 10 height 10
select select "**********"
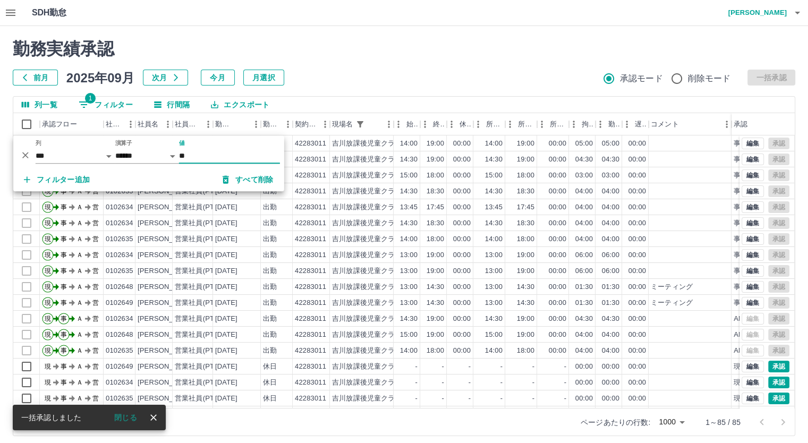
type input "*"
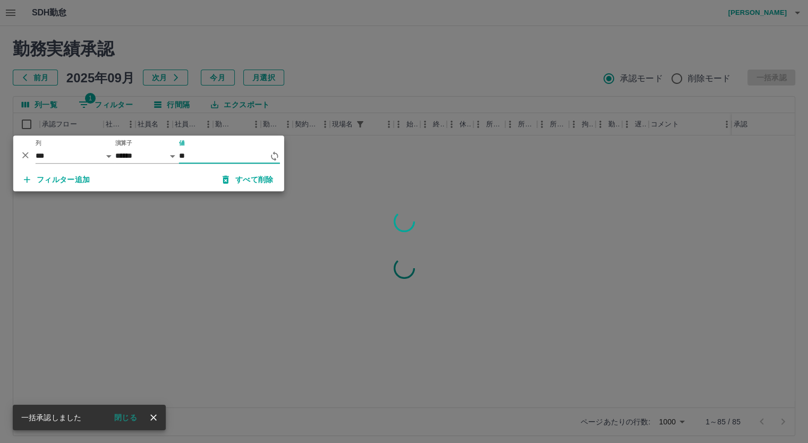
type input "*"
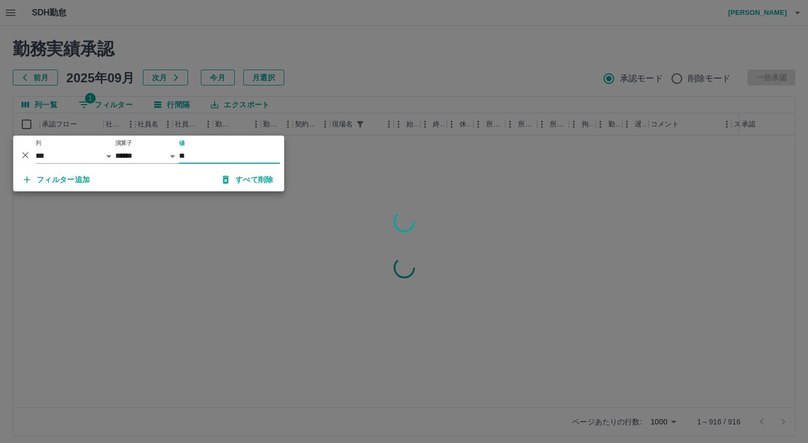
type input "*"
type input "**"
click at [339, 62] on div at bounding box center [404, 221] width 808 height 443
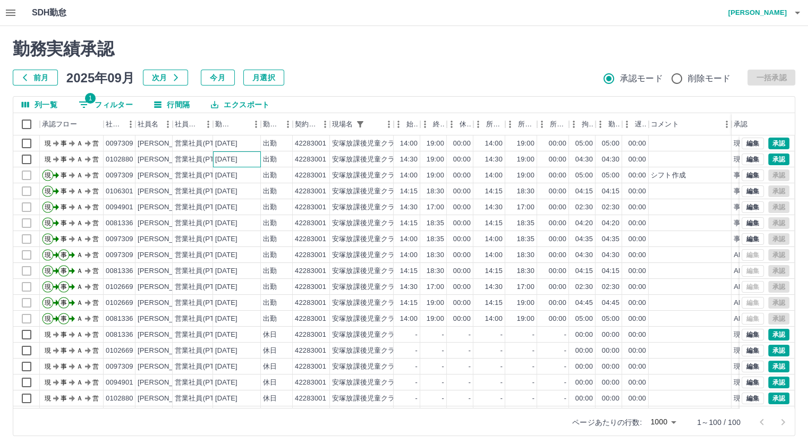
click at [220, 159] on div "2025-09-22" at bounding box center [226, 160] width 22 height 10
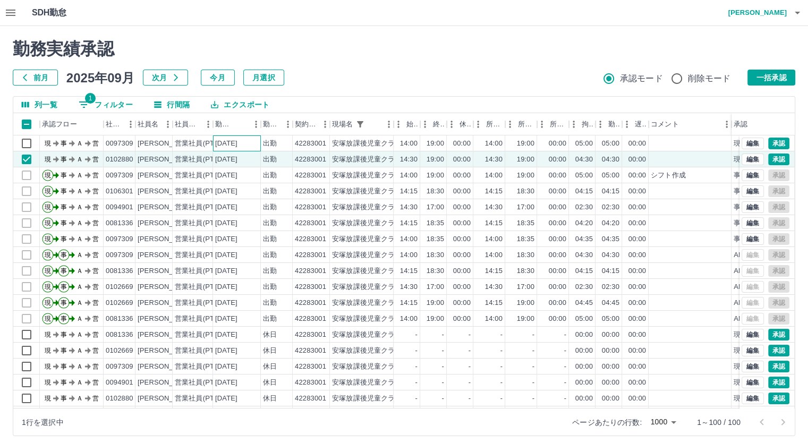
click at [229, 147] on div "2025-09-22" at bounding box center [226, 144] width 22 height 10
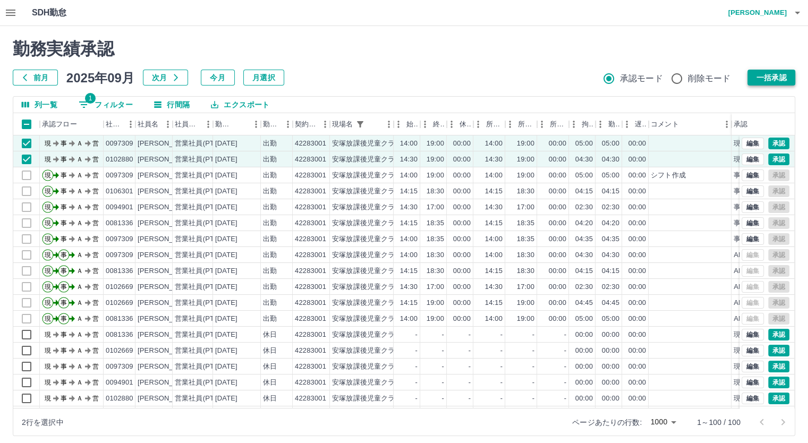
click at [772, 79] on button "一括承認" at bounding box center [771, 78] width 48 height 16
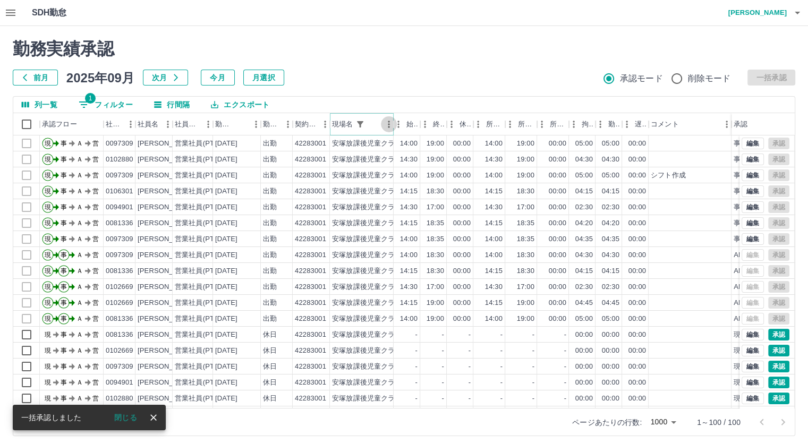
click at [382, 125] on button "メニュー" at bounding box center [389, 124] width 16 height 16
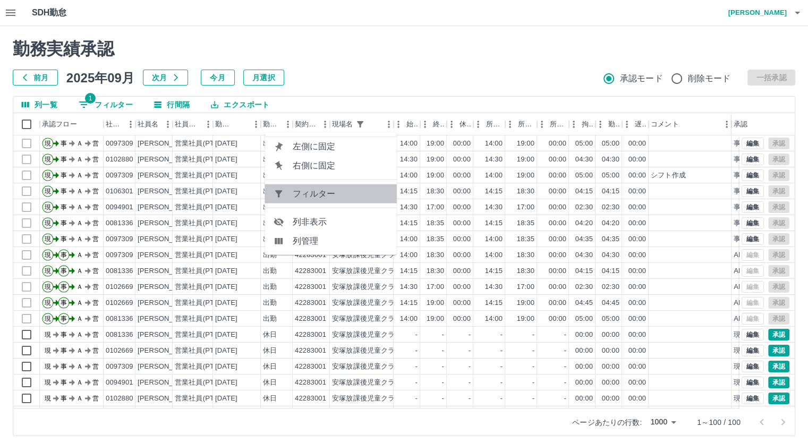
click at [299, 190] on span "フィルター" at bounding box center [341, 193] width 96 height 13
select select "**********"
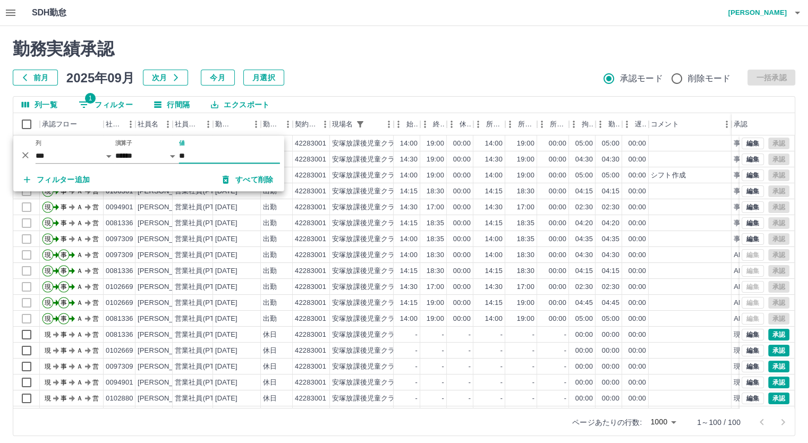
type input "*"
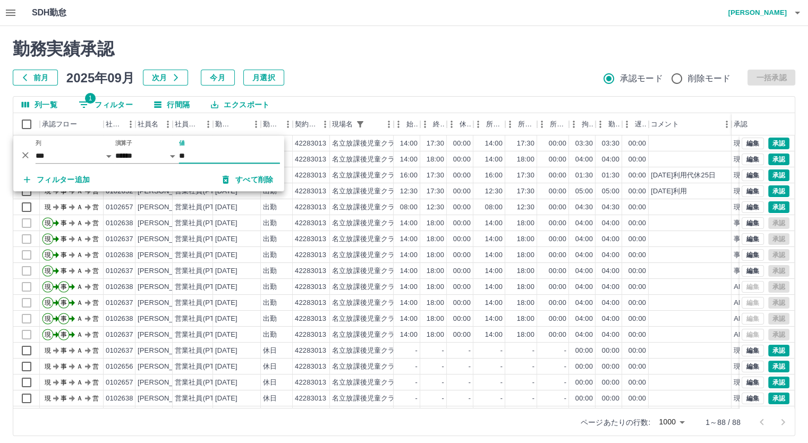
type input "**"
click at [332, 80] on div "前月 2025年09月 次月 今月 月選択 承認モード 削除モード 一括承認" at bounding box center [404, 78] width 782 height 16
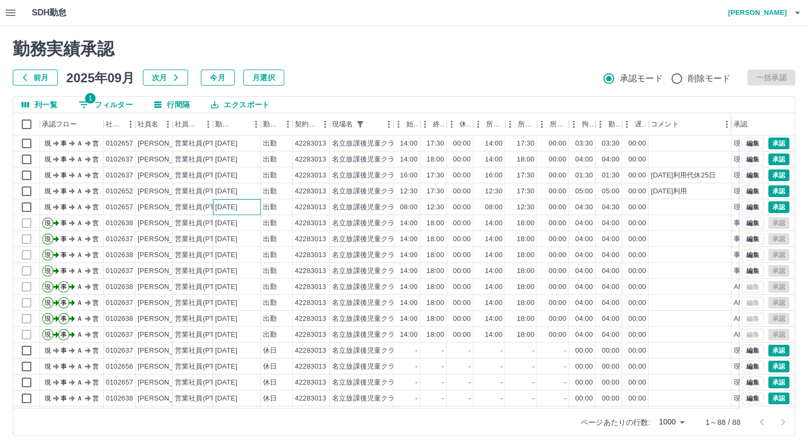
click at [213, 208] on div "2025-09-20" at bounding box center [237, 207] width 48 height 16
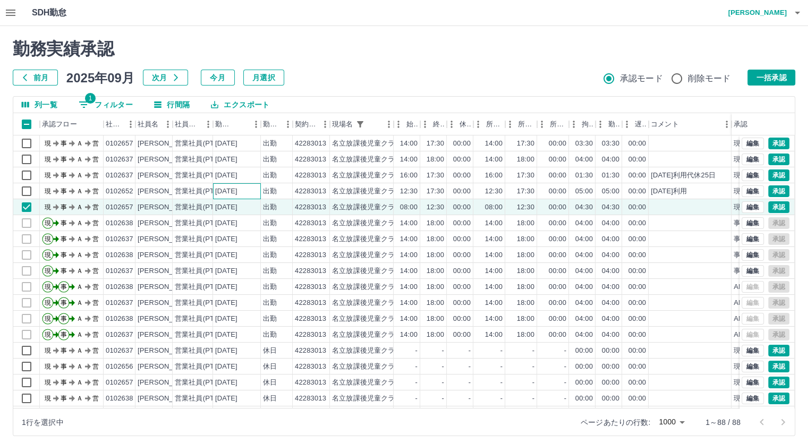
click at [215, 191] on div "2025-09-20" at bounding box center [237, 191] width 48 height 16
